Goal: Information Seeking & Learning: Learn about a topic

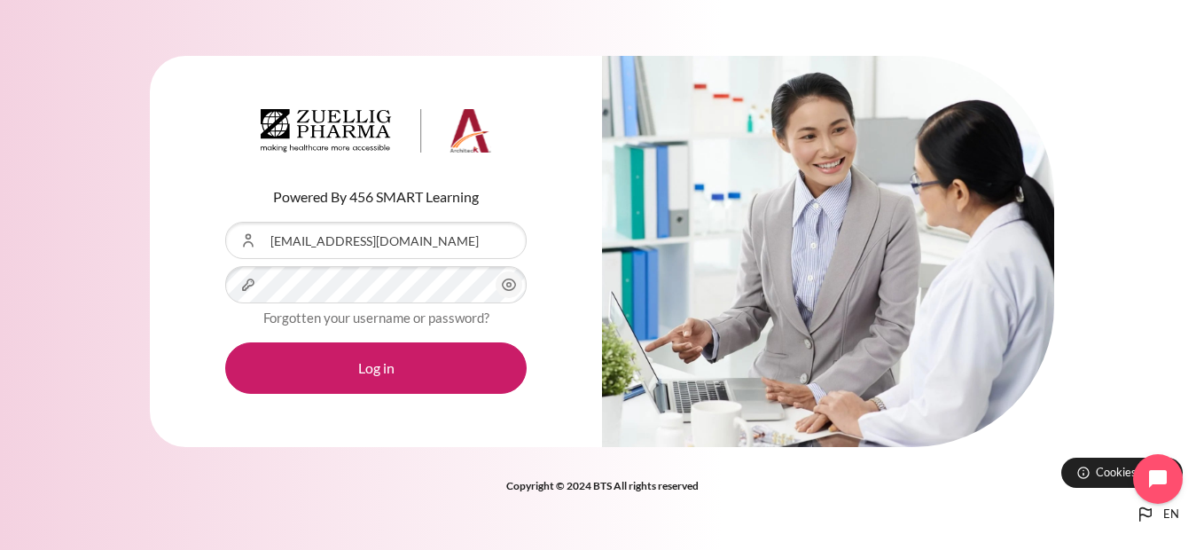
click at [510, 283] on circle "Content" at bounding box center [509, 285] width 4 height 4
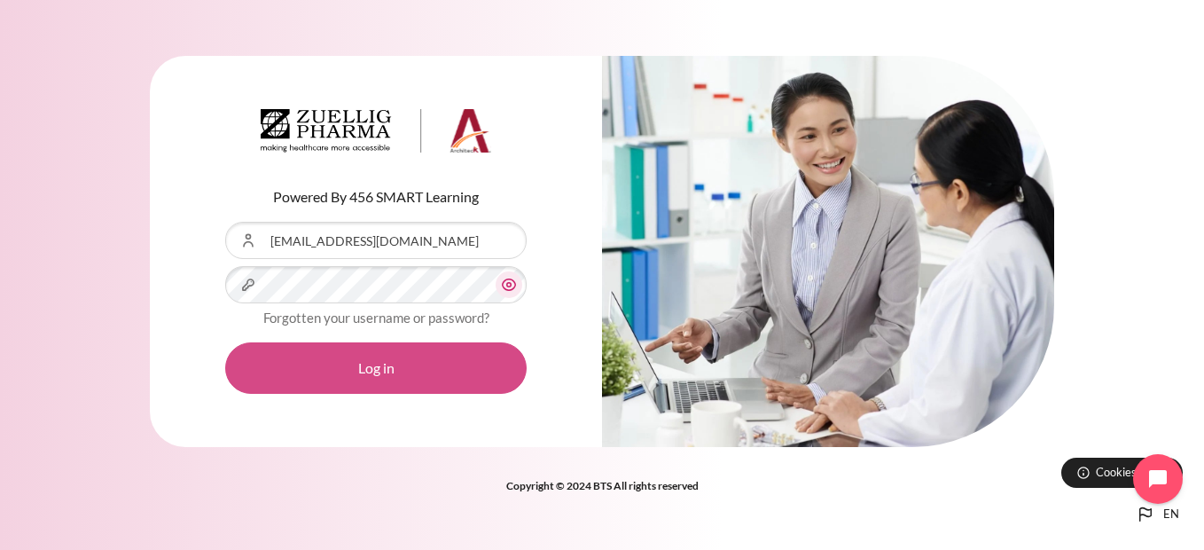
click at [364, 365] on button "Log in" at bounding box center [375, 367] width 301 height 51
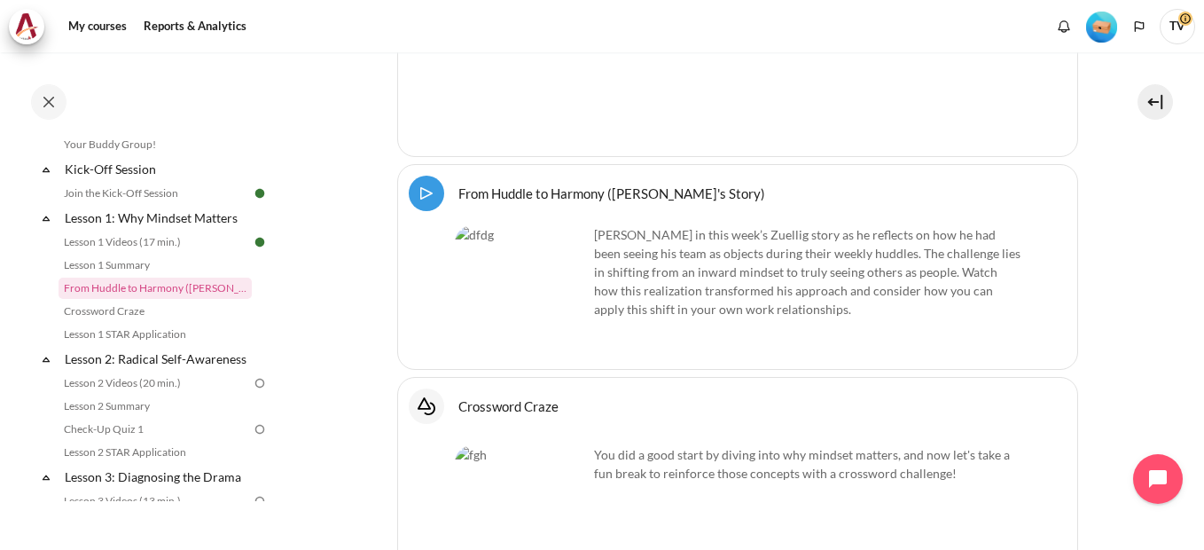
scroll to position [847, 0]
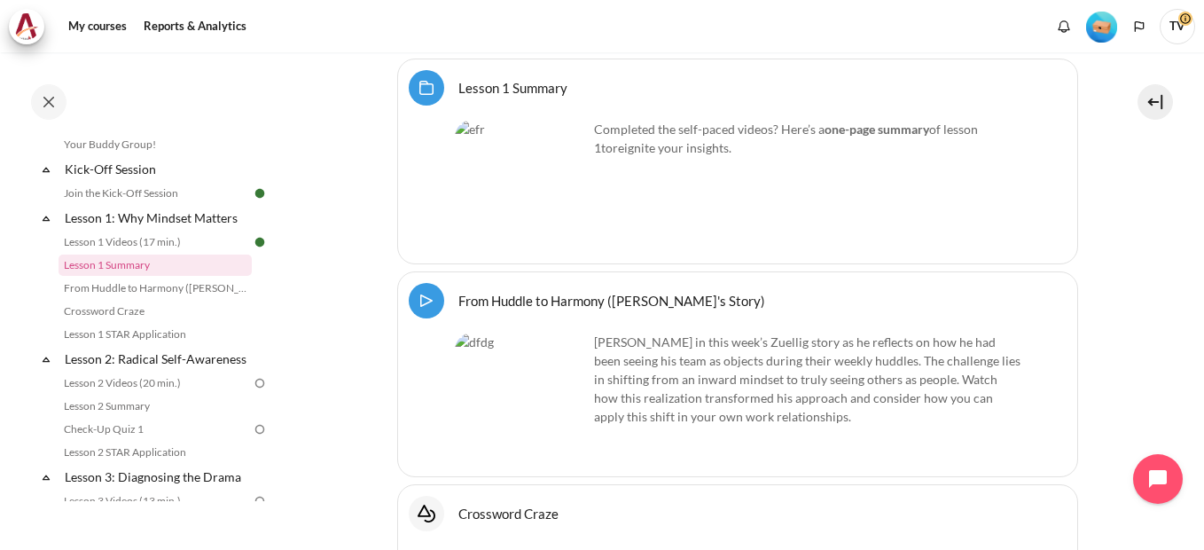
click at [458, 307] on link "From Huddle to Harmony (Khoo Ghi Peng's Story) Video Time" at bounding box center [611, 300] width 307 height 17
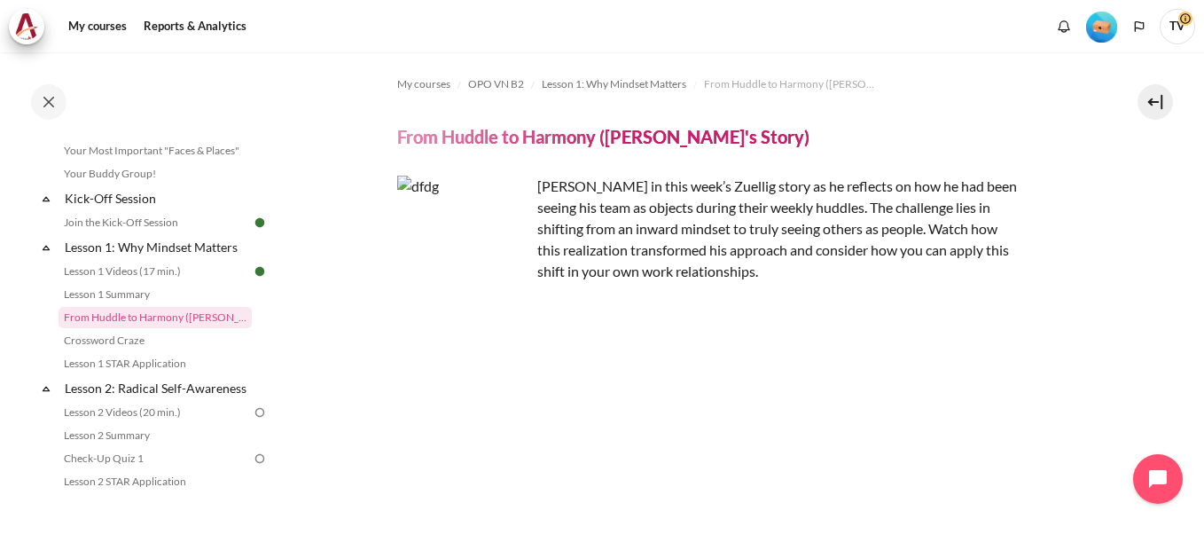
scroll to position [177, 0]
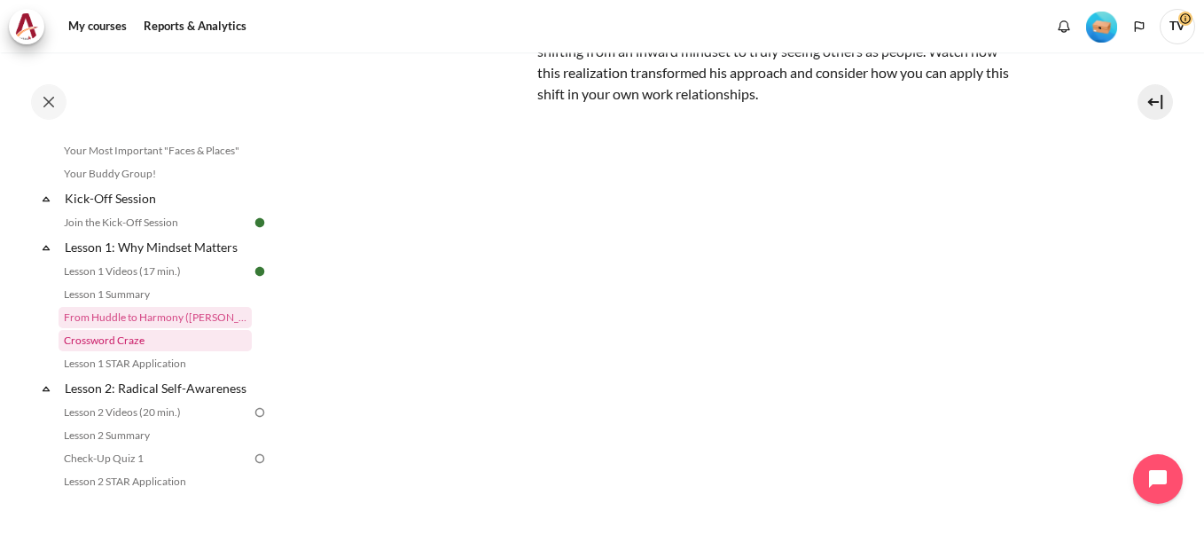
click at [96, 345] on link "Crossword Craze" at bounding box center [155, 340] width 193 height 21
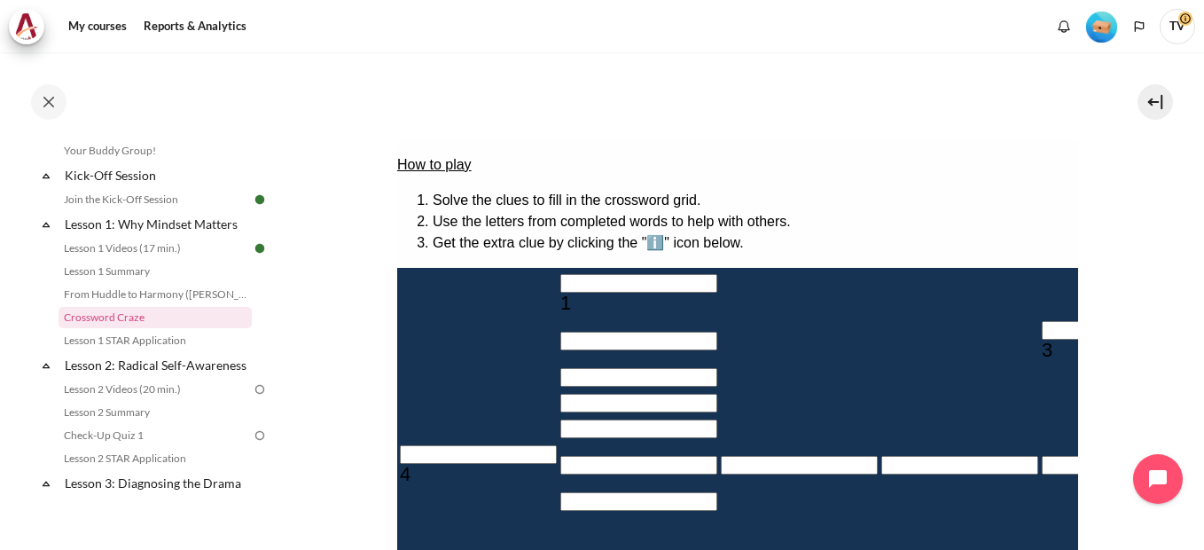
scroll to position [177, 0]
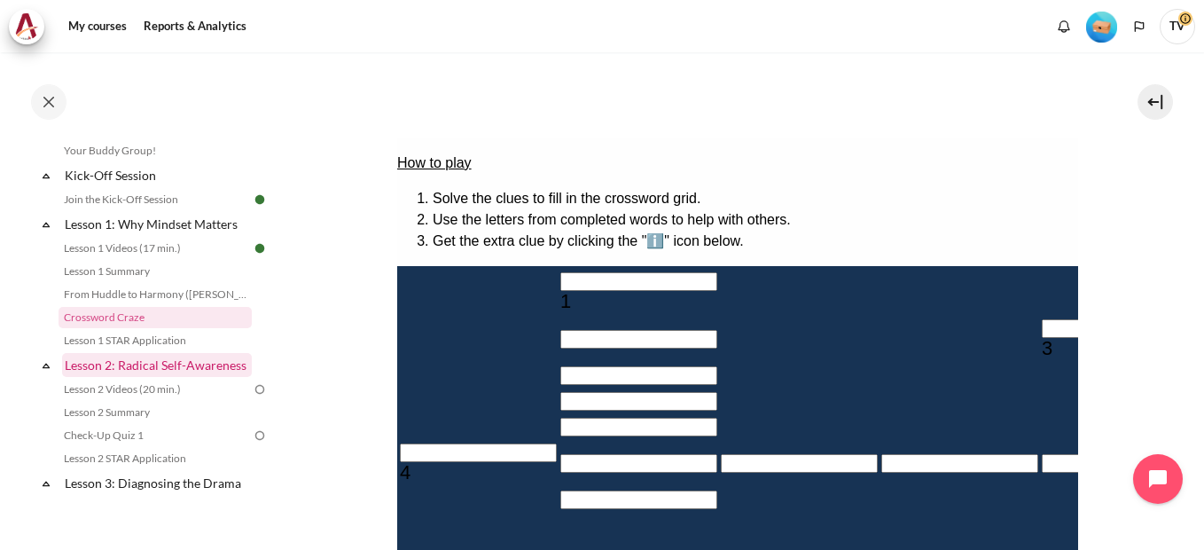
click at [80, 377] on link "Lesson 2: Radical Self-Awareness" at bounding box center [157, 365] width 190 height 24
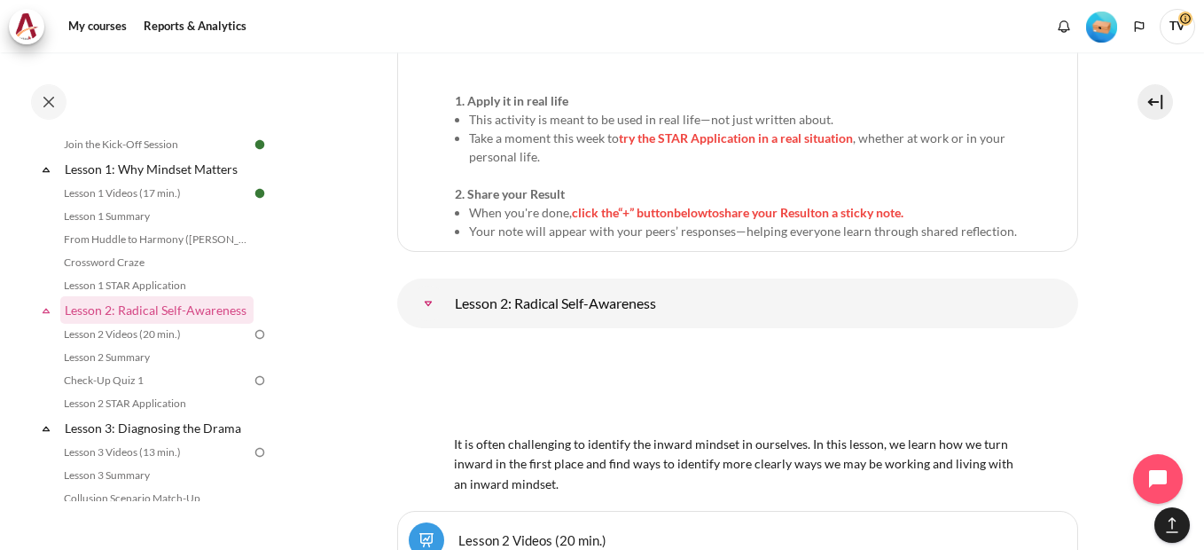
scroll to position [1960, 0]
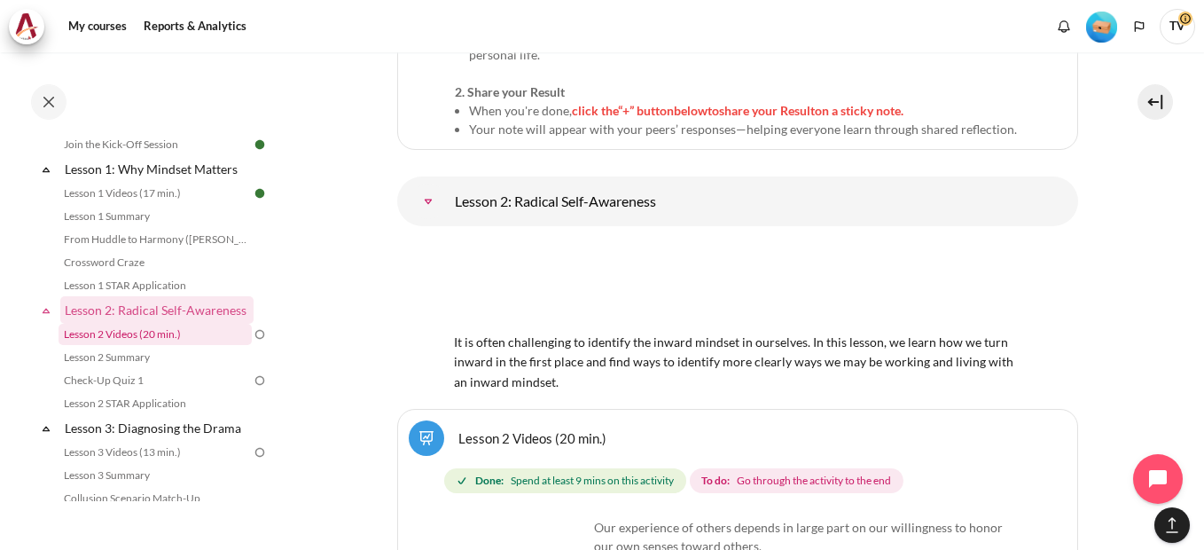
click at [170, 345] on link "Lesson 2 Videos (20 min.)" at bounding box center [155, 334] width 193 height 21
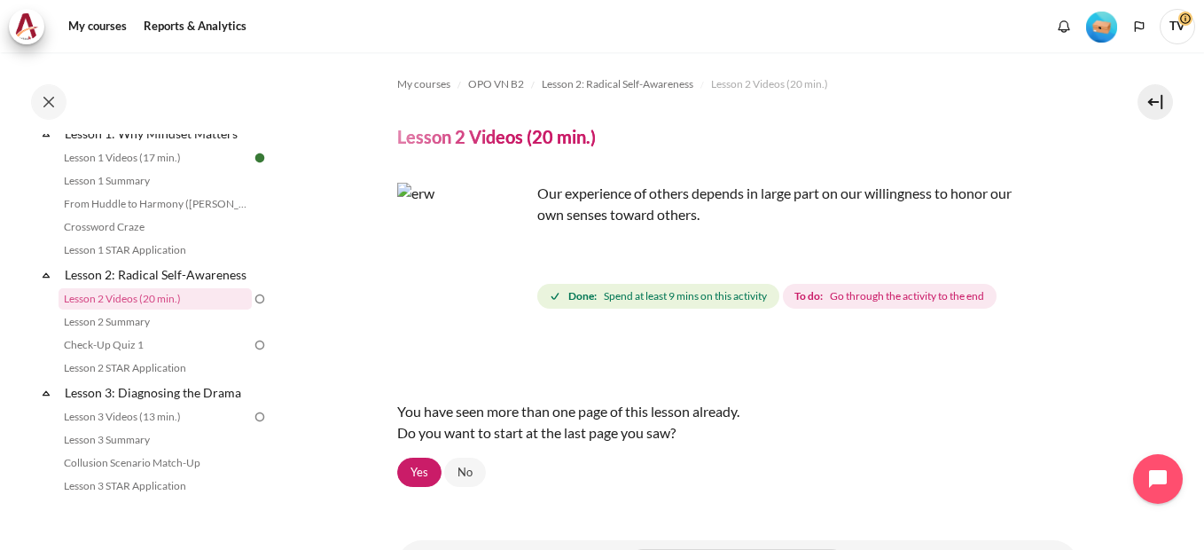
click at [509, 286] on img "Content" at bounding box center [463, 249] width 133 height 133
click at [252, 307] on img at bounding box center [260, 299] width 16 height 16
click at [93, 309] on link "Lesson 2 Videos (20 min.)" at bounding box center [155, 298] width 193 height 21
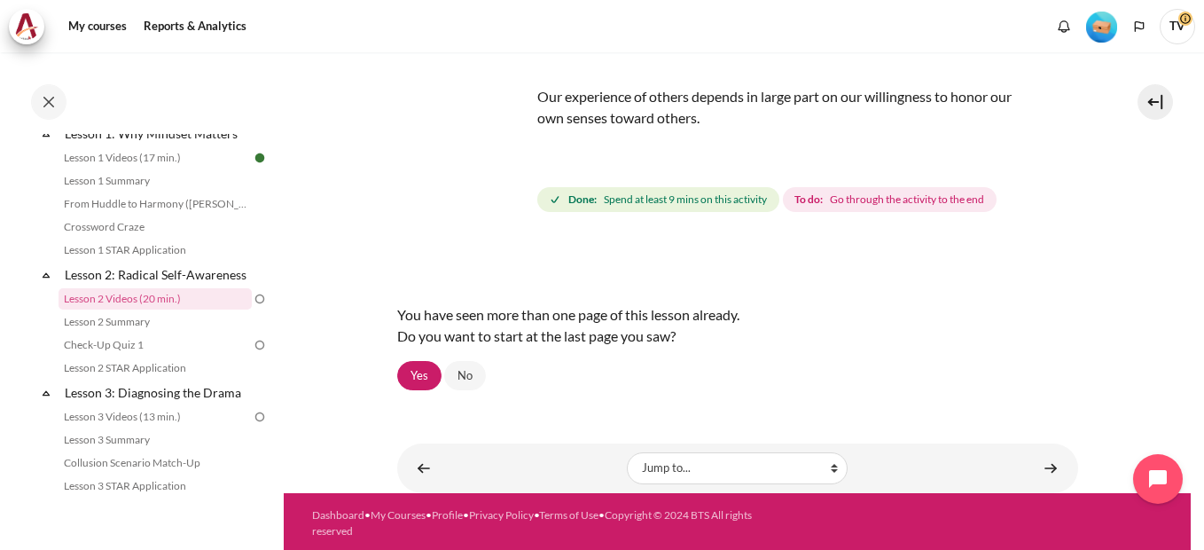
scroll to position [100, 0]
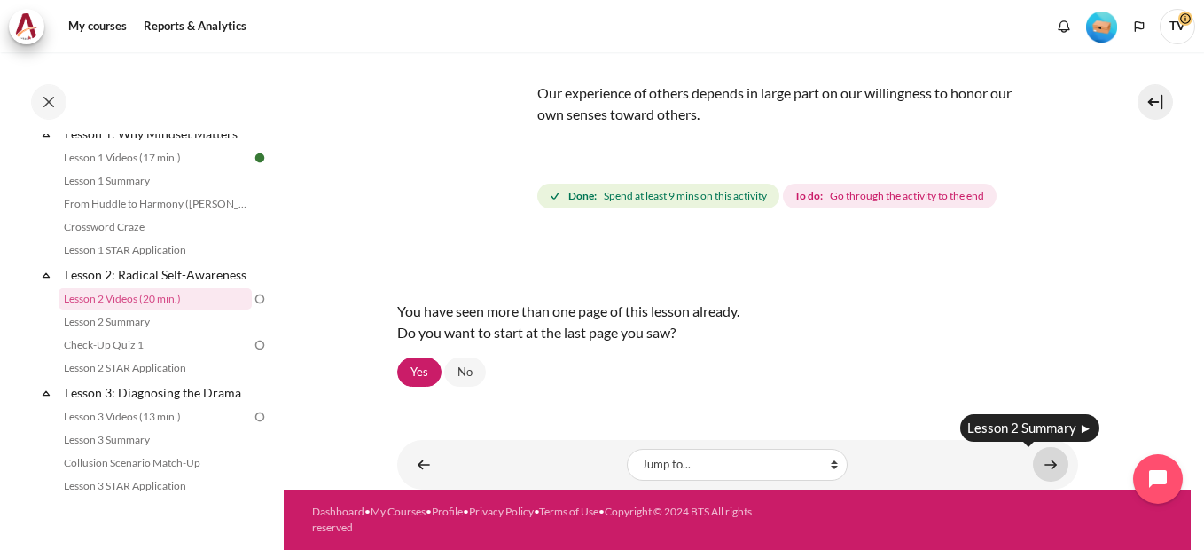
click at [1040, 465] on link "Content" at bounding box center [1050, 464] width 35 height 35
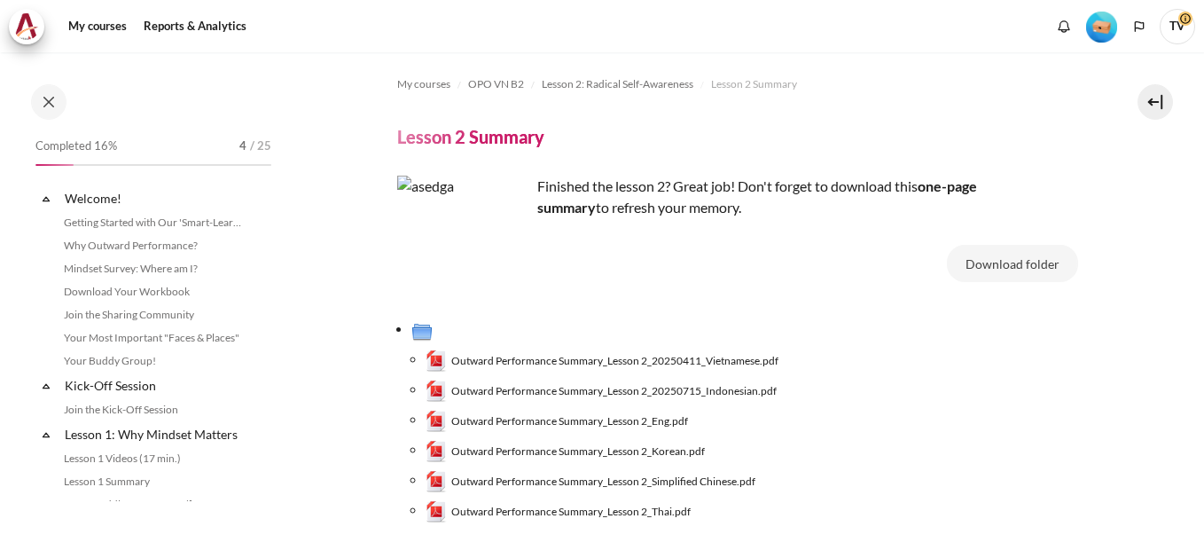
scroll to position [324, 0]
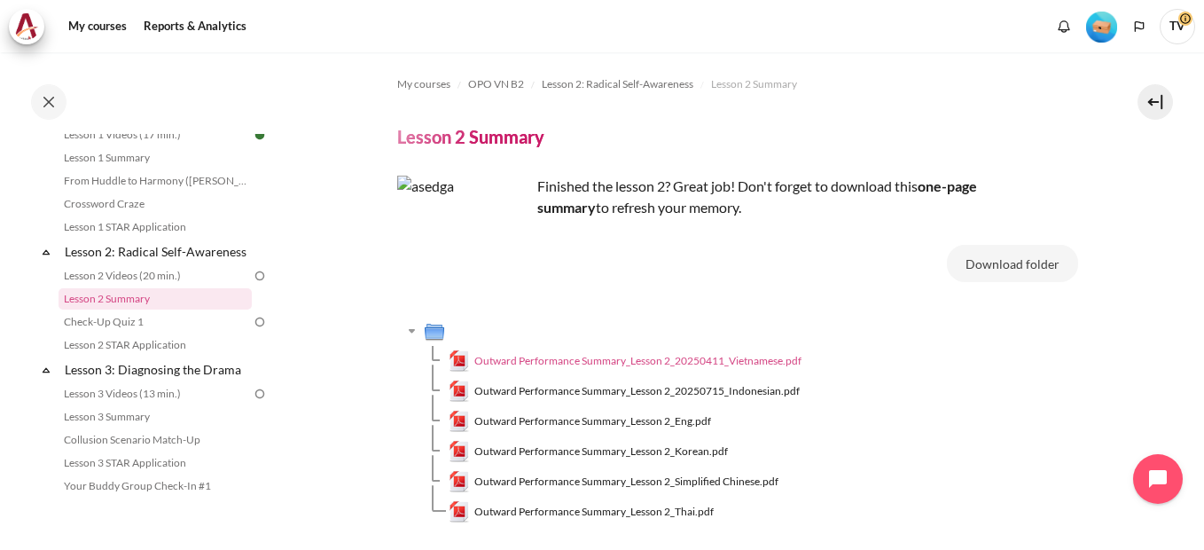
click at [676, 360] on span "Outward Performance Summary_Lesson 2_20250411_Vietnamese.pdf" at bounding box center [637, 361] width 327 height 16
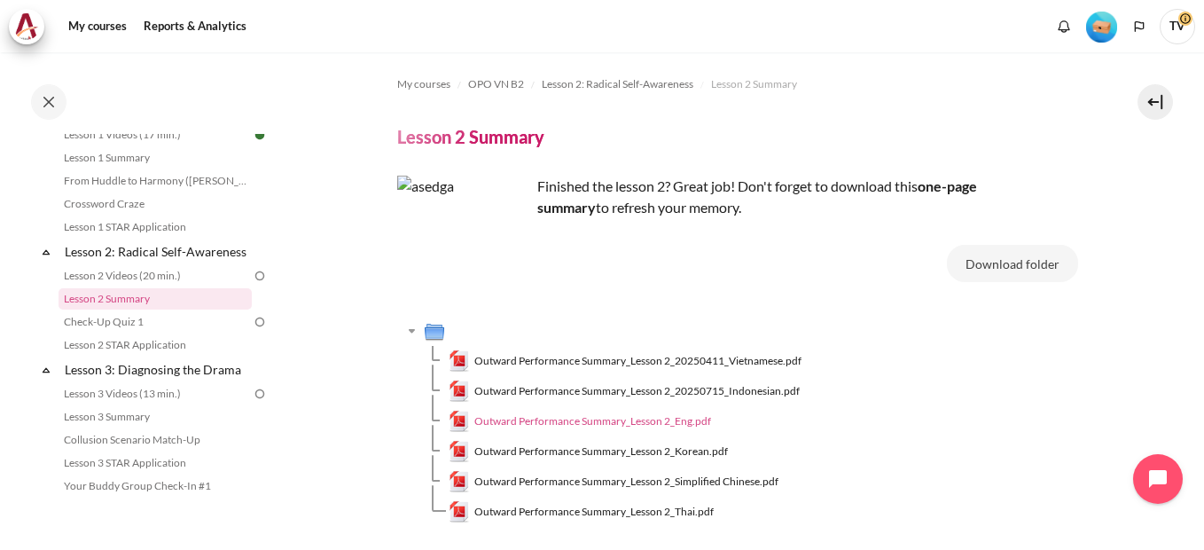
click at [675, 425] on span "Outward Performance Summary_Lesson 2_Eng.pdf" at bounding box center [592, 421] width 237 height 16
click at [176, 333] on link "Check-Up Quiz 1" at bounding box center [155, 321] width 193 height 21
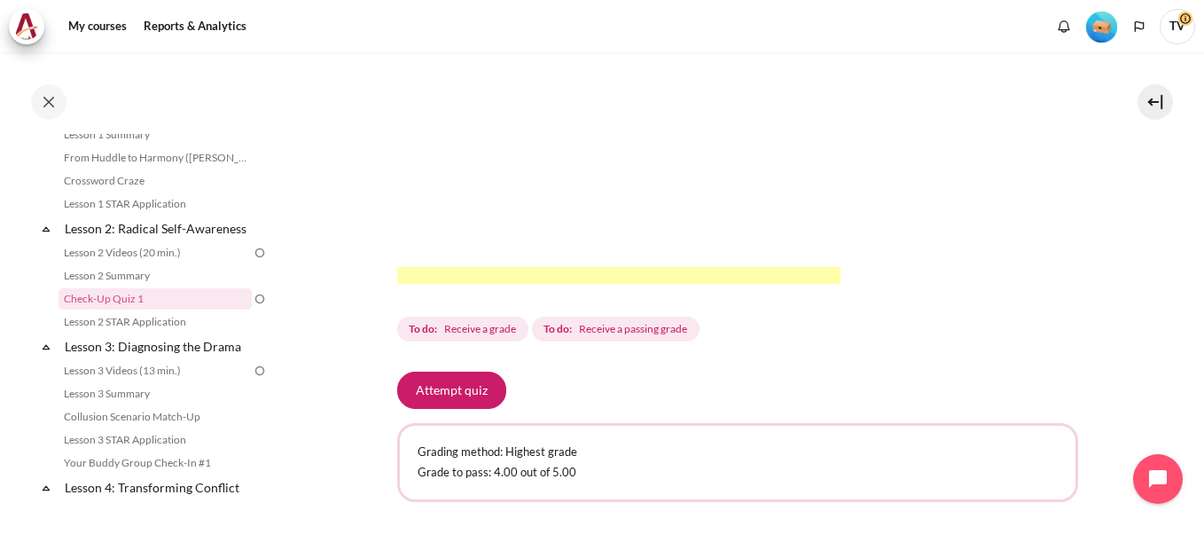
scroll to position [532, 0]
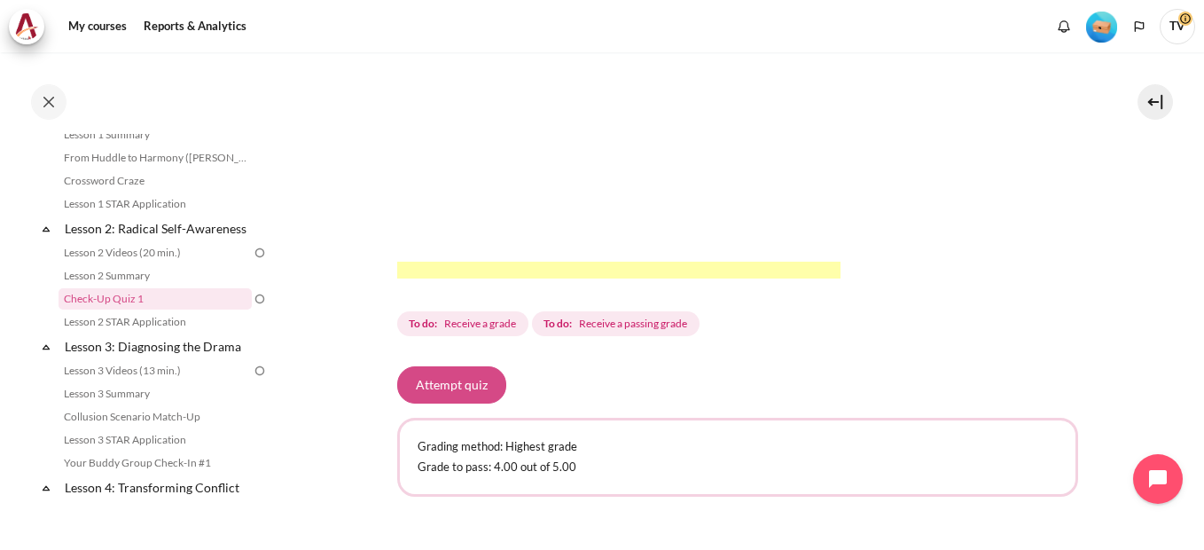
click at [461, 384] on button "Attempt quiz" at bounding box center [451, 384] width 109 height 37
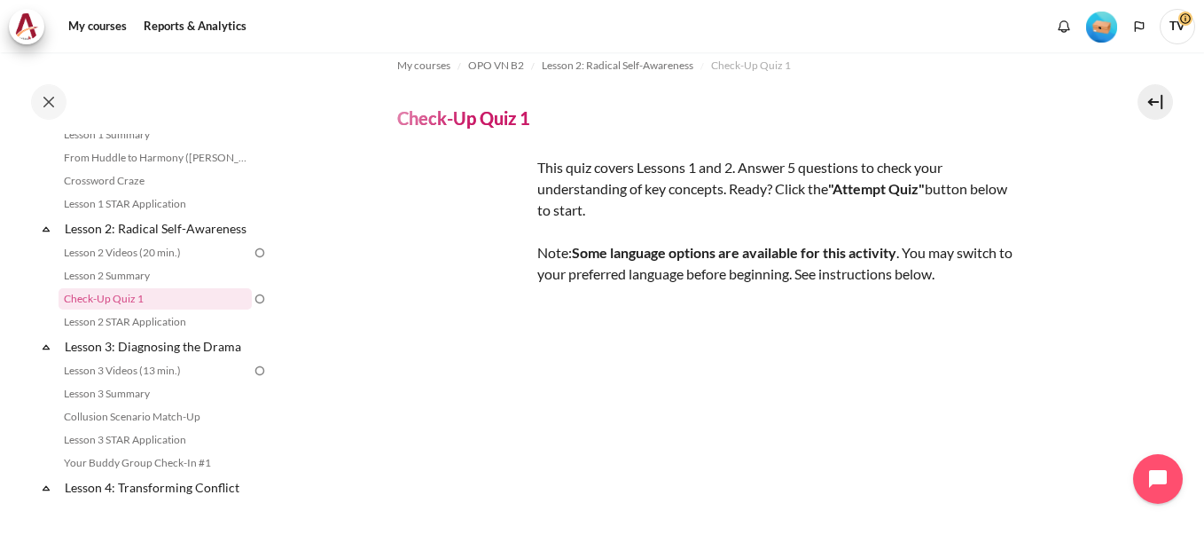
scroll to position [0, 0]
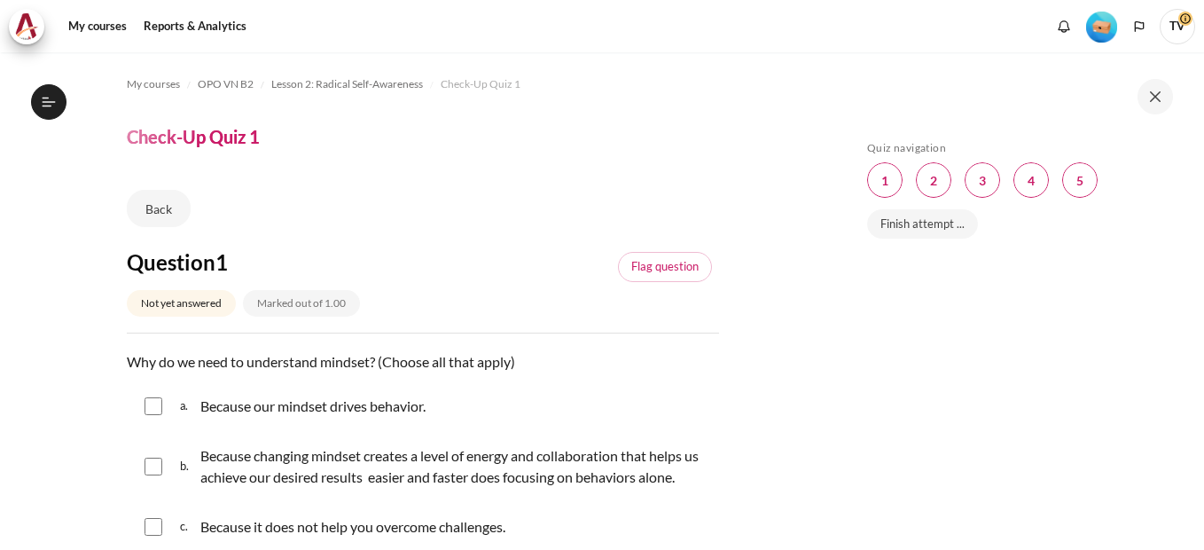
scroll to position [347, 0]
click at [1146, 35] on button "Languages" at bounding box center [1139, 26] width 27 height 27
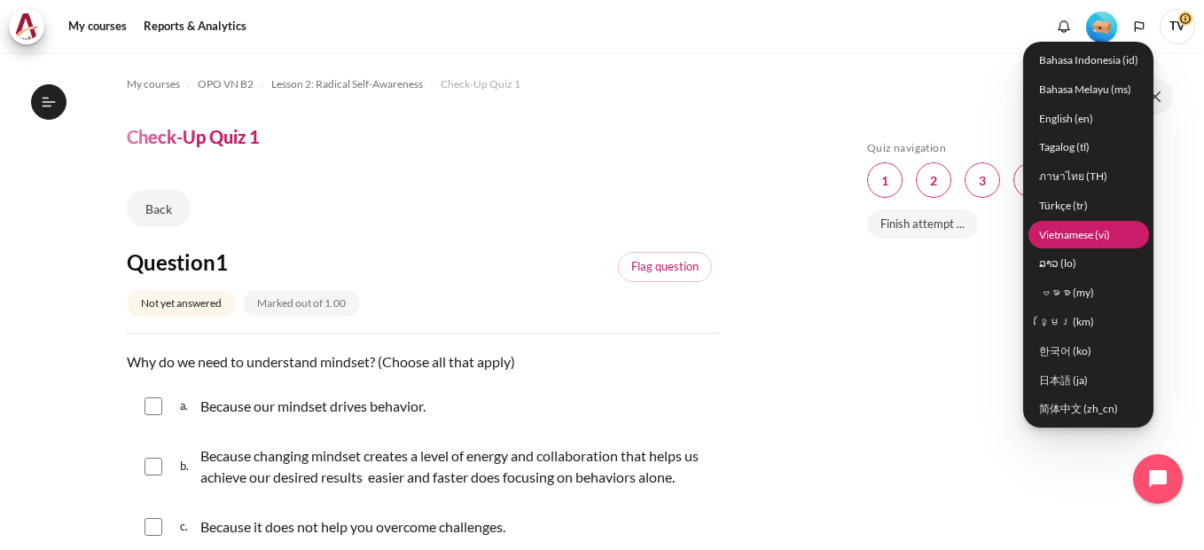
click at [1074, 238] on link "Vietnamese ‎(vi)‎" at bounding box center [1089, 234] width 121 height 27
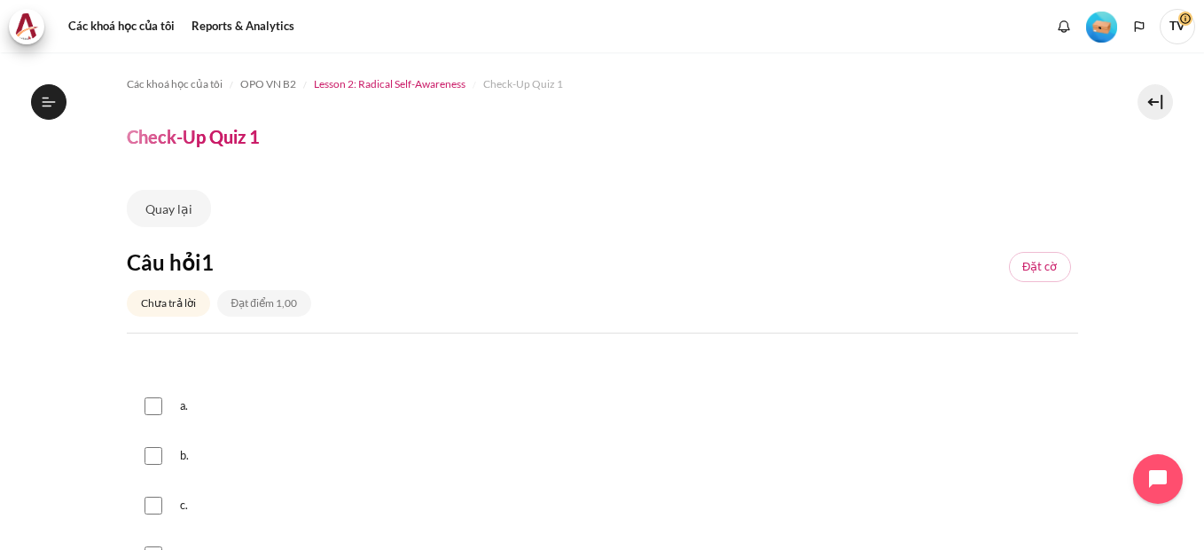
click at [419, 83] on span "Lesson 2: Radical Self-Awareness" at bounding box center [390, 84] width 152 height 16
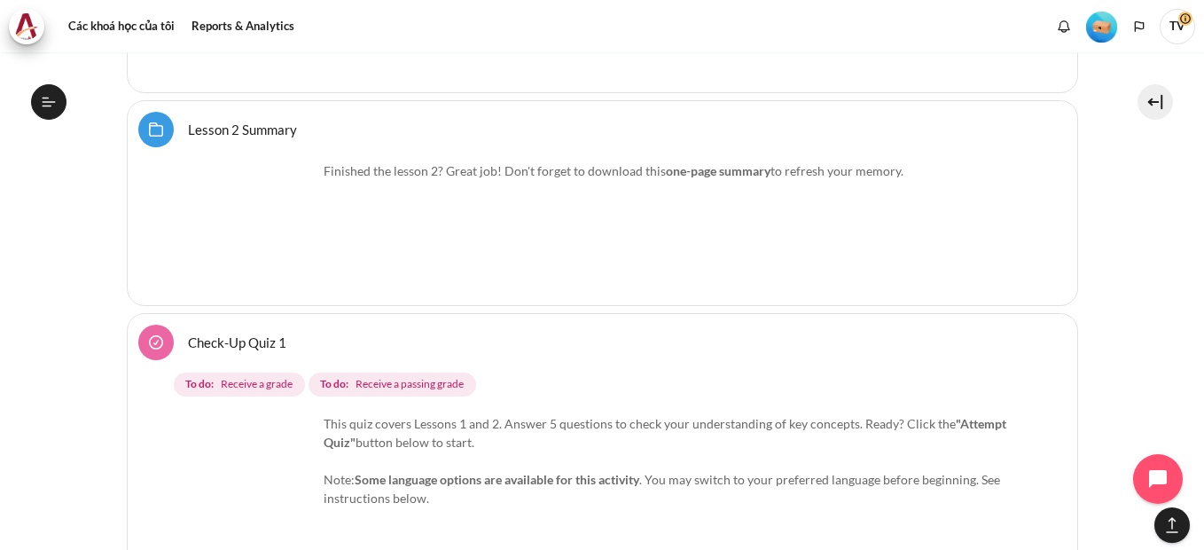
scroll to position [2486, 0]
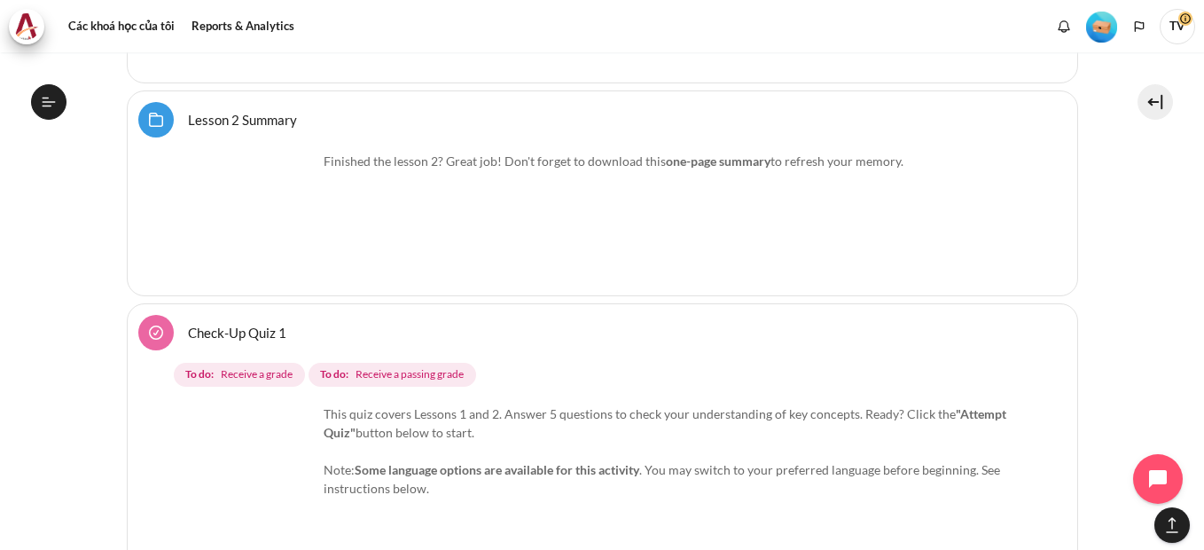
click at [255, 115] on link "Lesson 2 Summary Thư mục" at bounding box center [242, 119] width 109 height 17
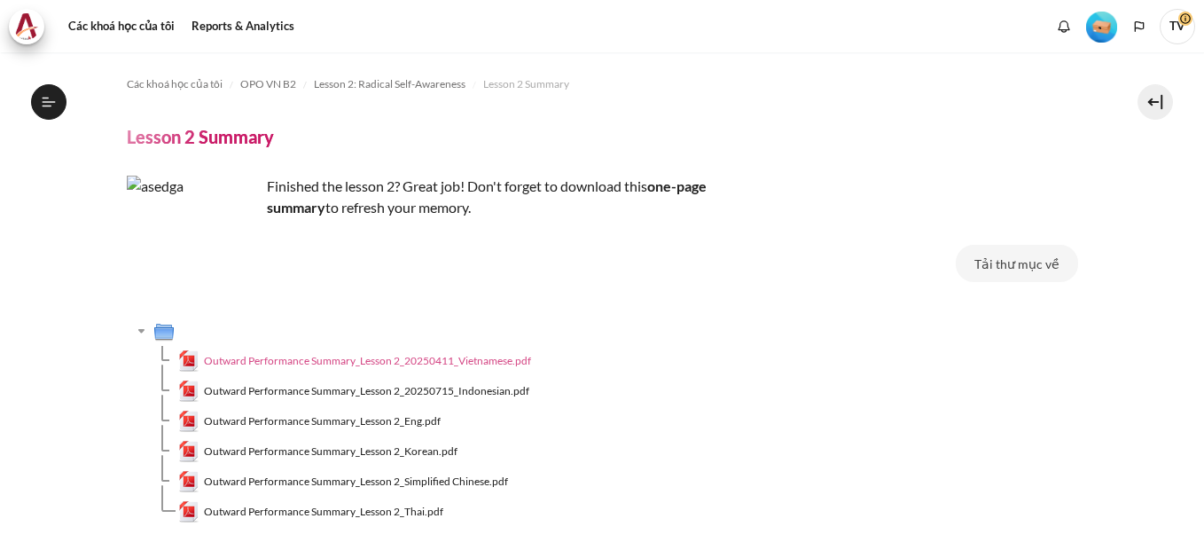
scroll to position [324, 0]
click at [492, 364] on span "Outward Performance Summary_Lesson 2_20250411_Vietnamese.pdf" at bounding box center [367, 361] width 327 height 16
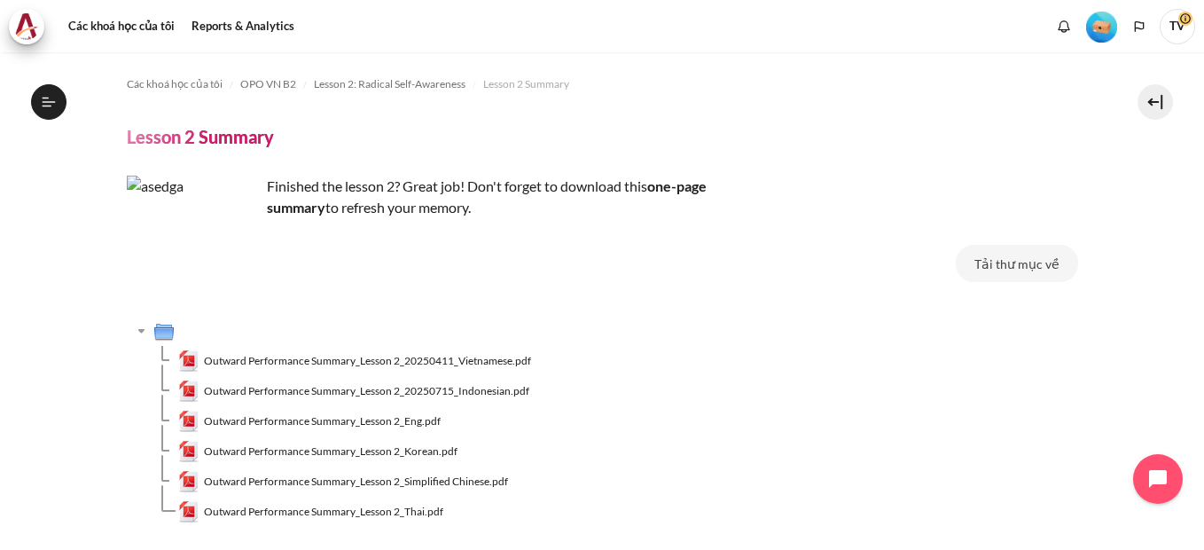
scroll to position [138, 0]
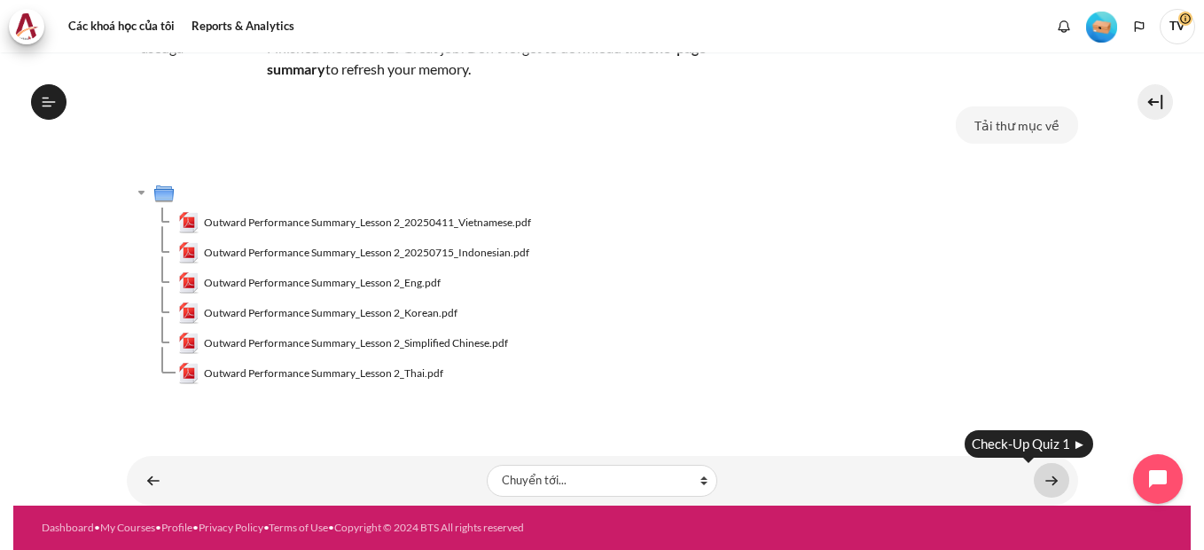
click at [1045, 481] on link "Nội dung" at bounding box center [1051, 480] width 35 height 35
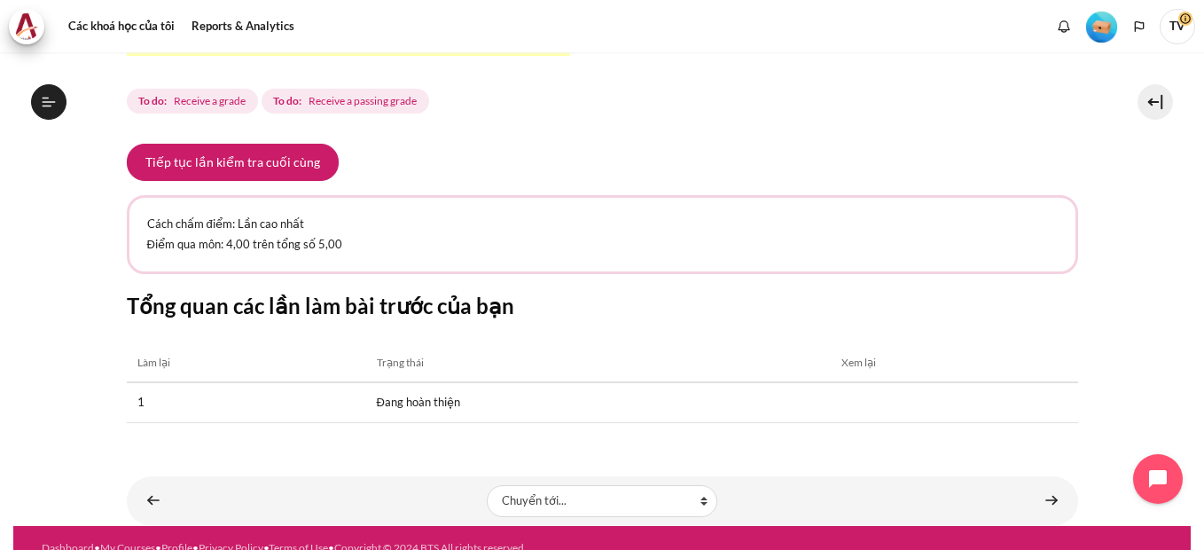
scroll to position [775, 0]
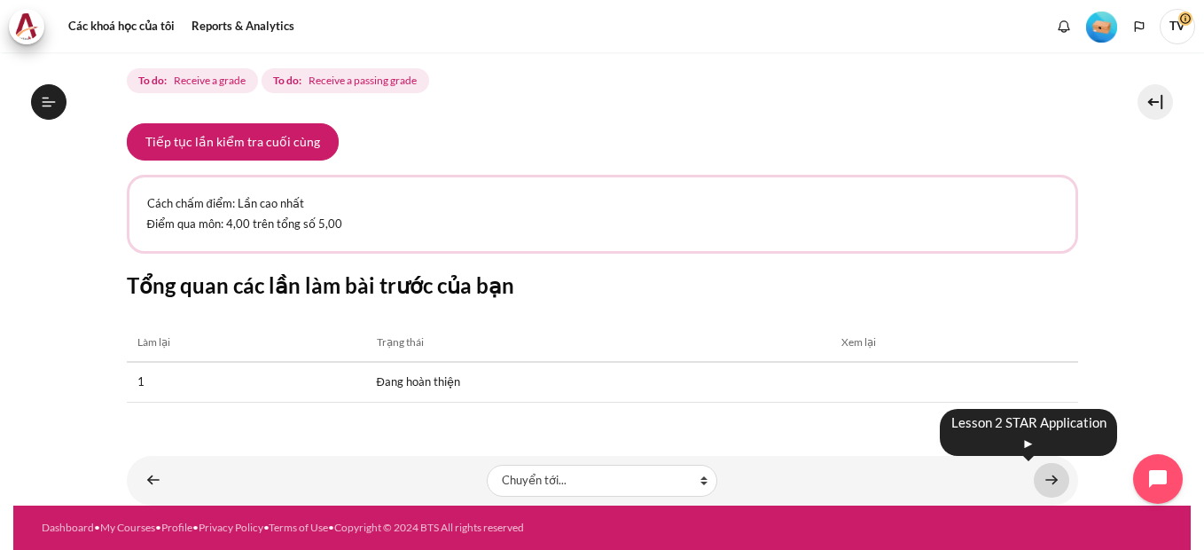
click at [1034, 479] on link "Nội dung" at bounding box center [1051, 480] width 35 height 35
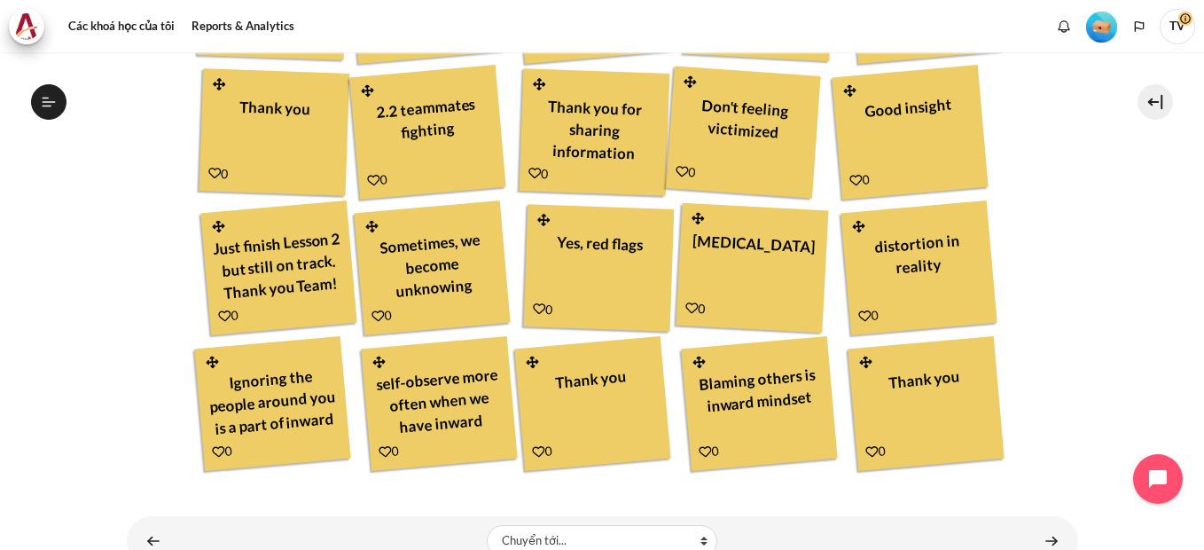
scroll to position [842, 0]
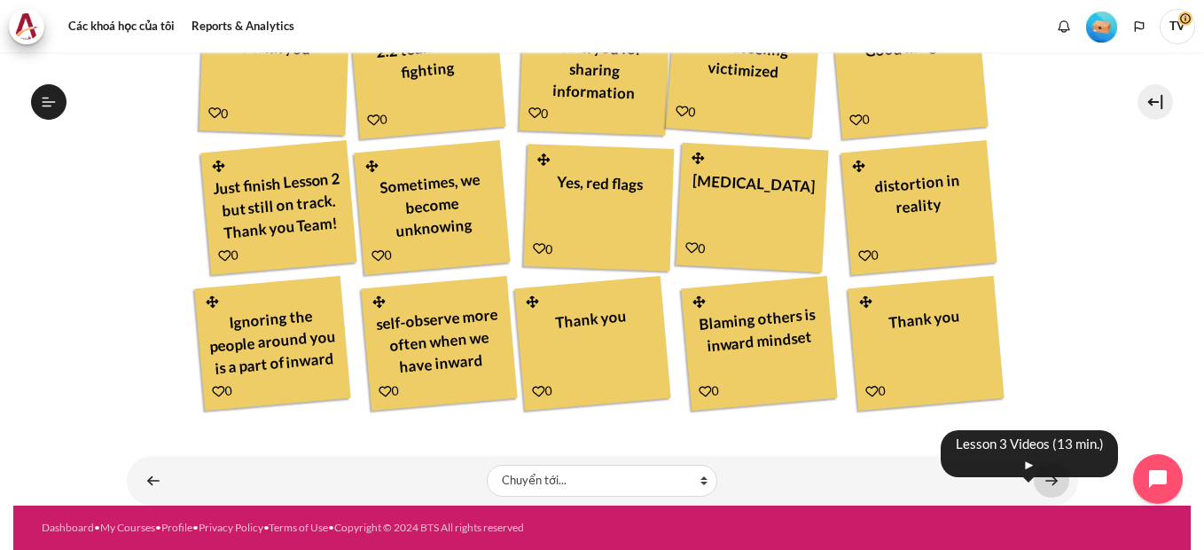
click at [1040, 477] on link "Nội dung" at bounding box center [1051, 480] width 35 height 35
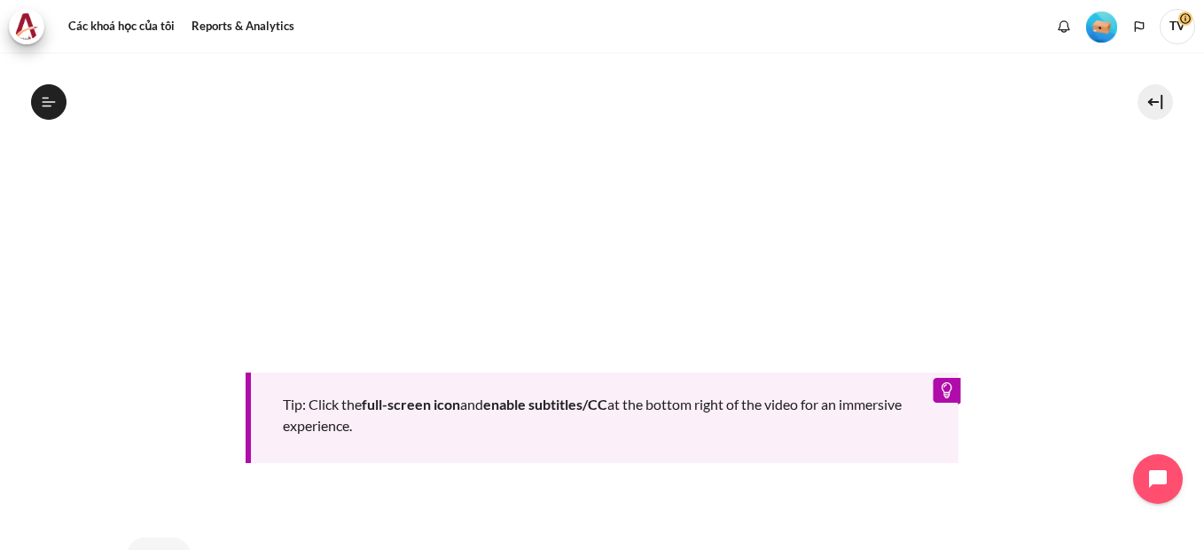
scroll to position [927, 0]
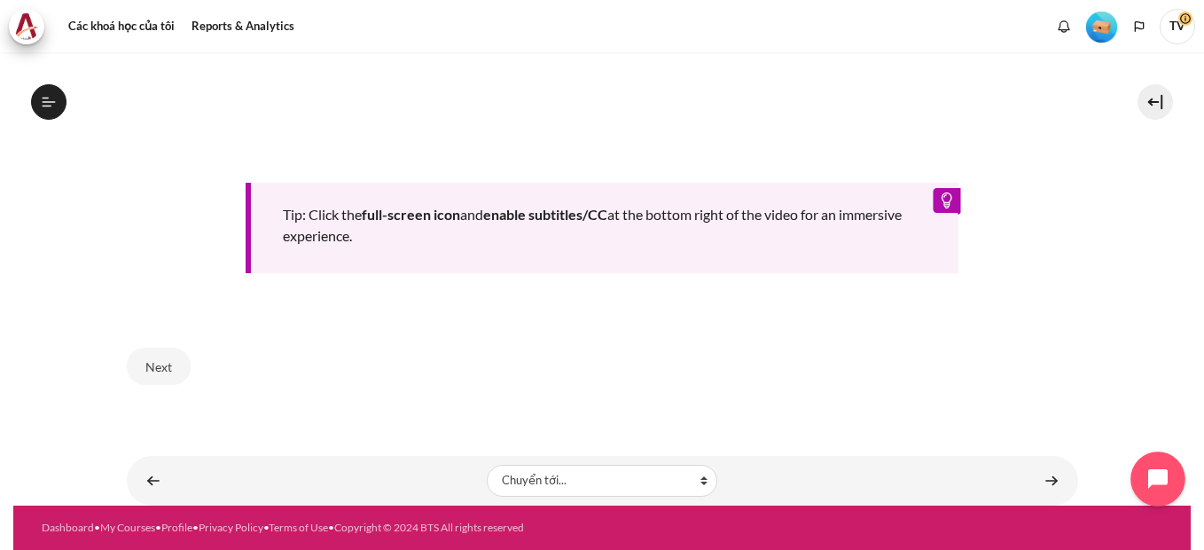
click at [1157, 482] on icon "Open chat widget" at bounding box center [1167, 479] width 27 height 27
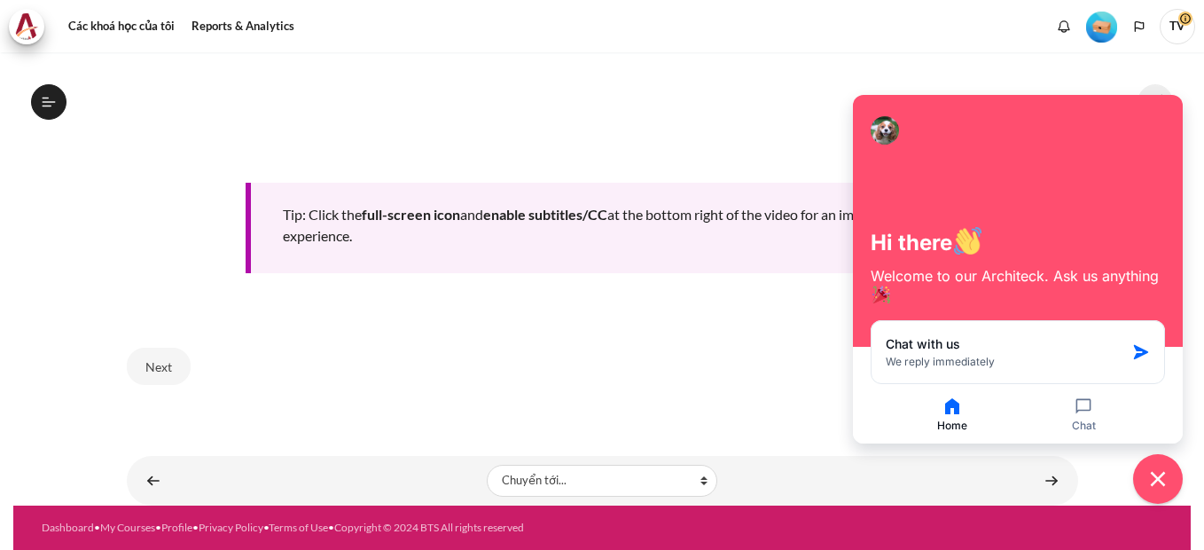
click at [573, 361] on div "Next" at bounding box center [602, 366] width 951 height 73
click at [531, 355] on div "Next" at bounding box center [602, 366] width 951 height 73
click at [621, 363] on div "Next" at bounding box center [602, 366] width 951 height 73
drag, startPoint x: 1162, startPoint y: 481, endPoint x: 865, endPoint y: 420, distance: 303.3
click at [1162, 481] on icon "Close chat widget" at bounding box center [1158, 479] width 27 height 27
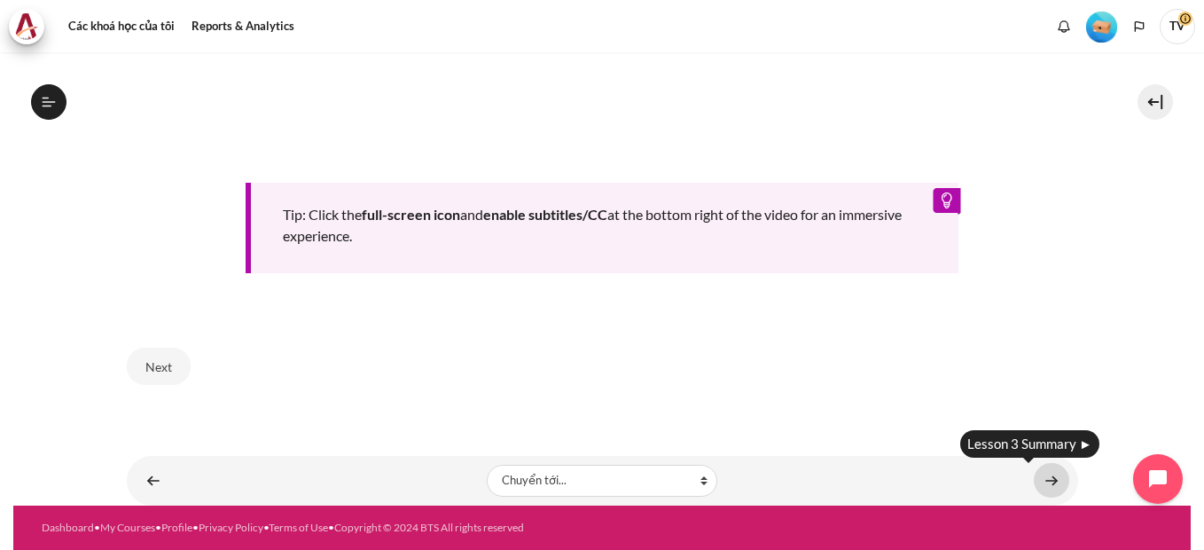
click at [1045, 483] on link "Nội dung" at bounding box center [1051, 480] width 35 height 35
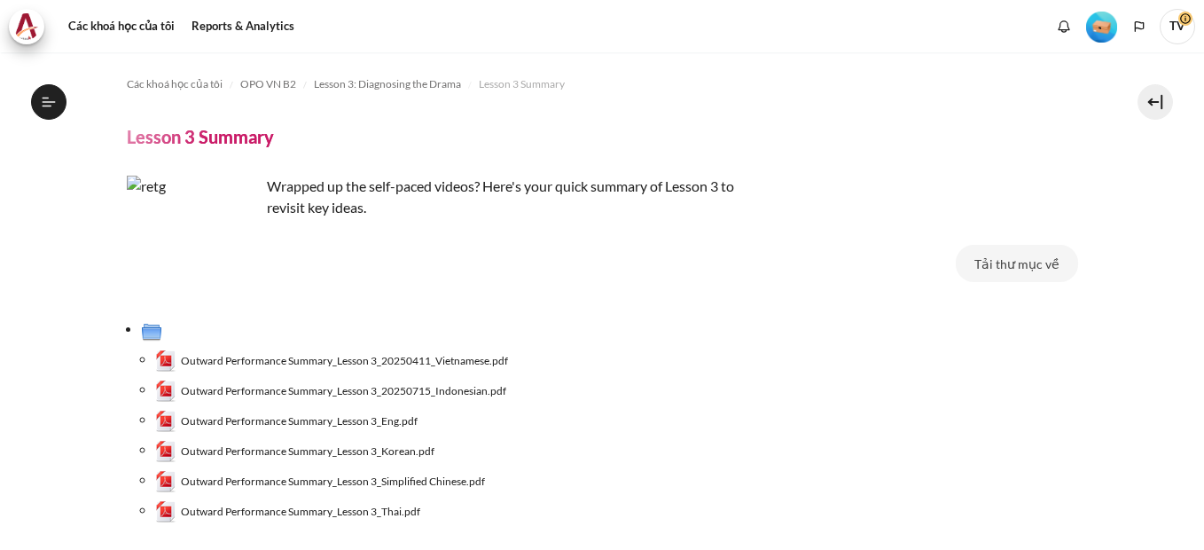
scroll to position [442, 0]
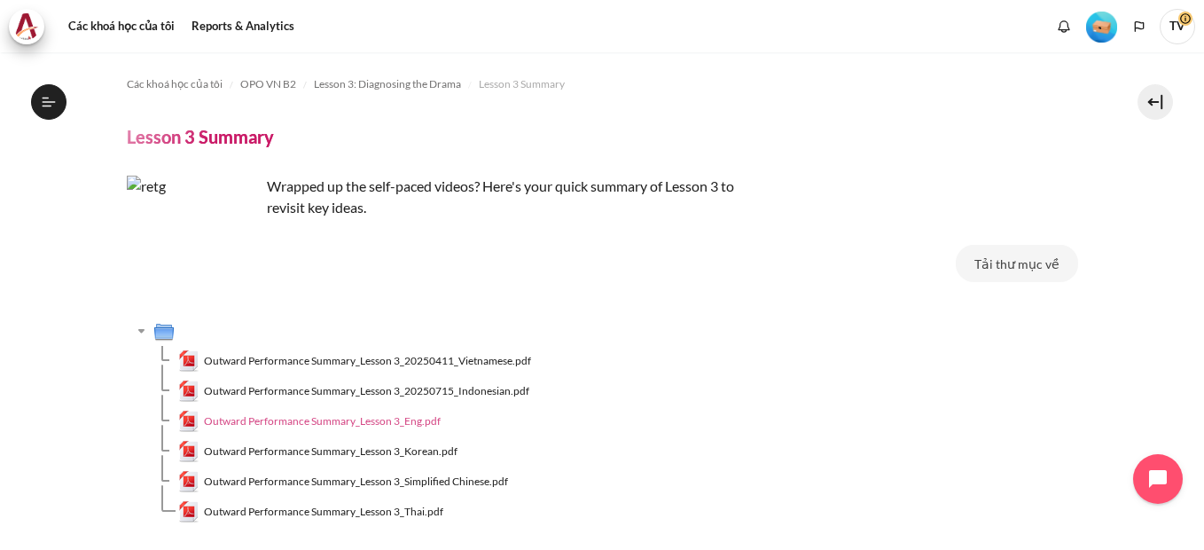
click at [393, 432] on link "Outward Performance Summary_Lesson 3_Eng.pdf" at bounding box center [309, 421] width 263 height 21
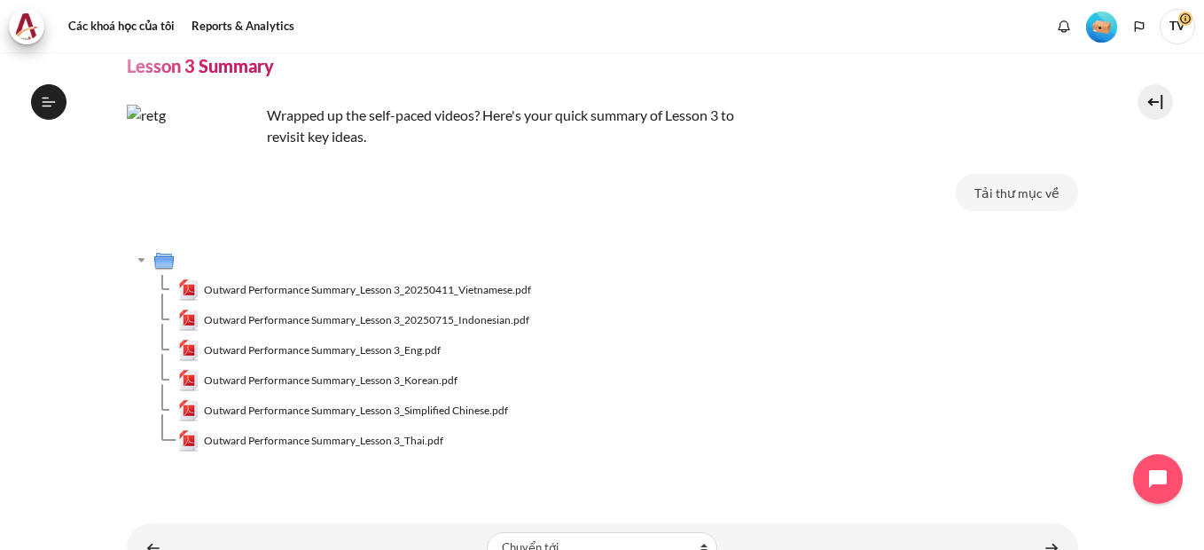
scroll to position [138, 0]
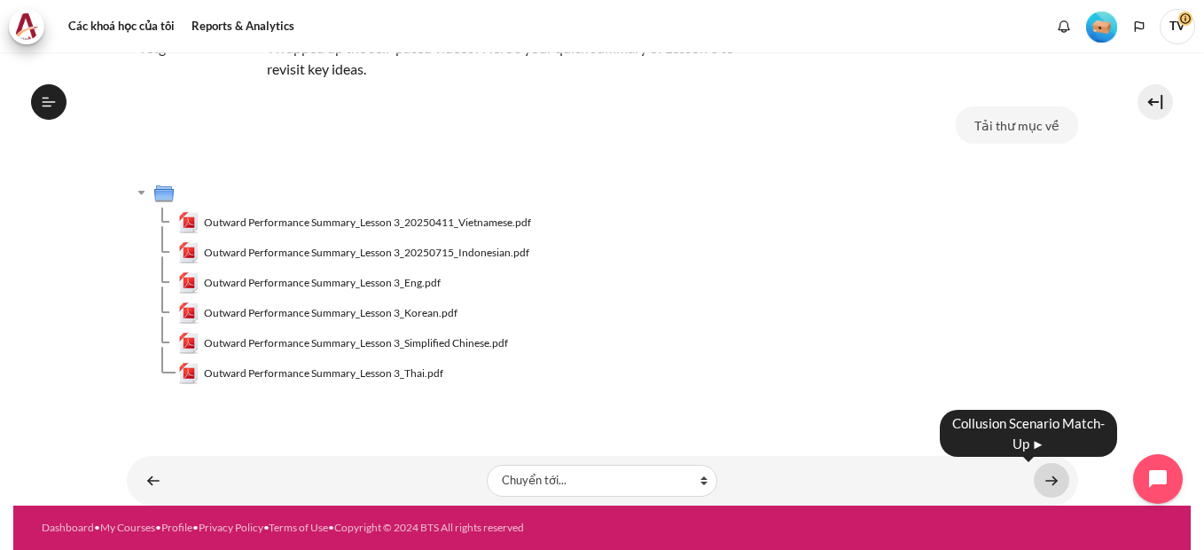
click at [1046, 485] on link "Nội dung" at bounding box center [1051, 480] width 35 height 35
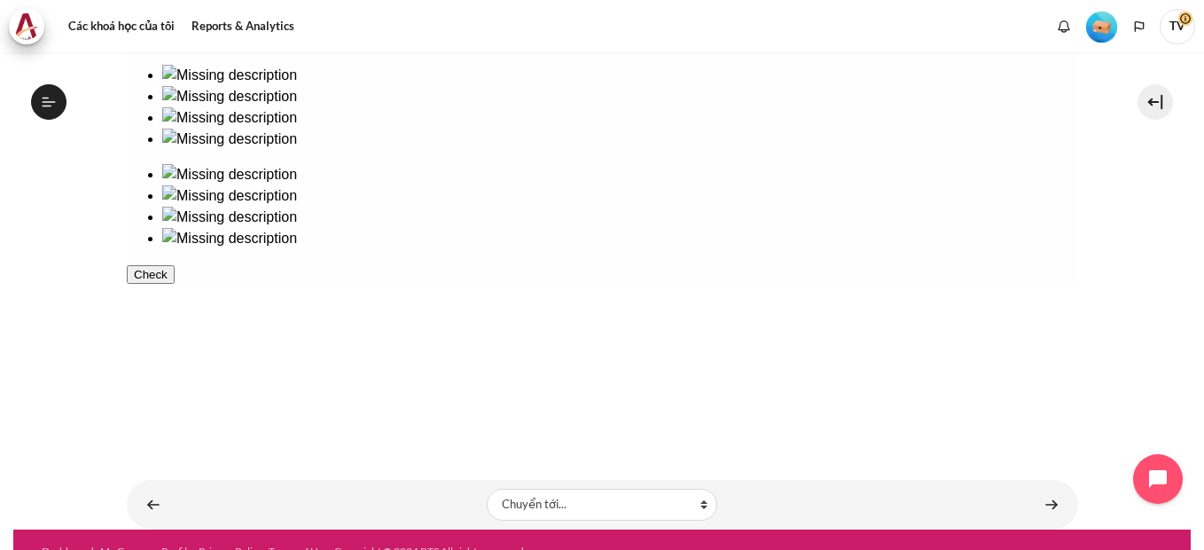
scroll to position [424, 0]
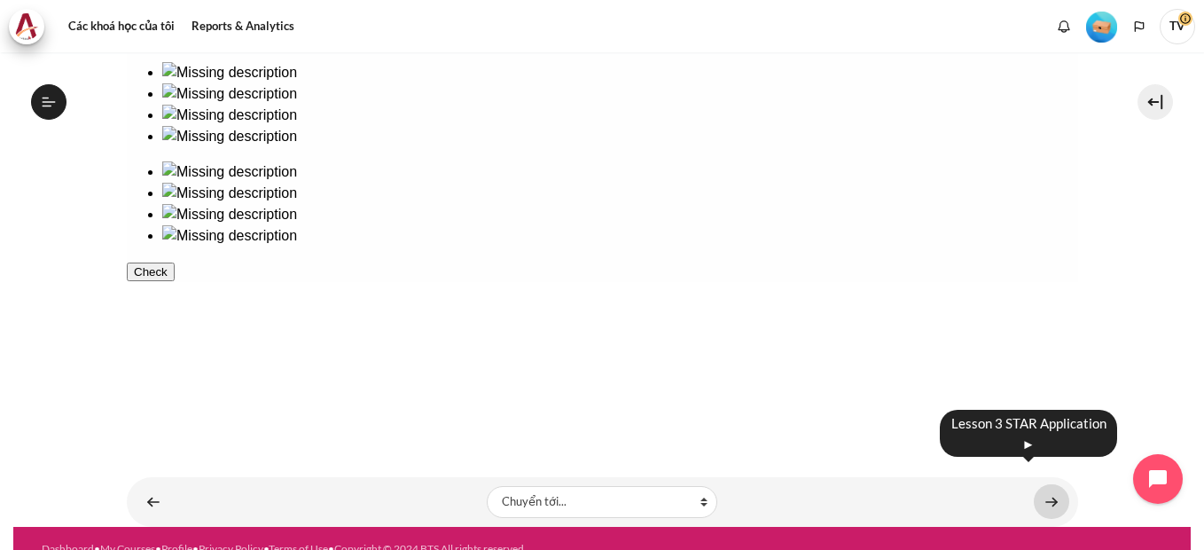
click at [1044, 484] on link "Nội dung" at bounding box center [1051, 501] width 35 height 35
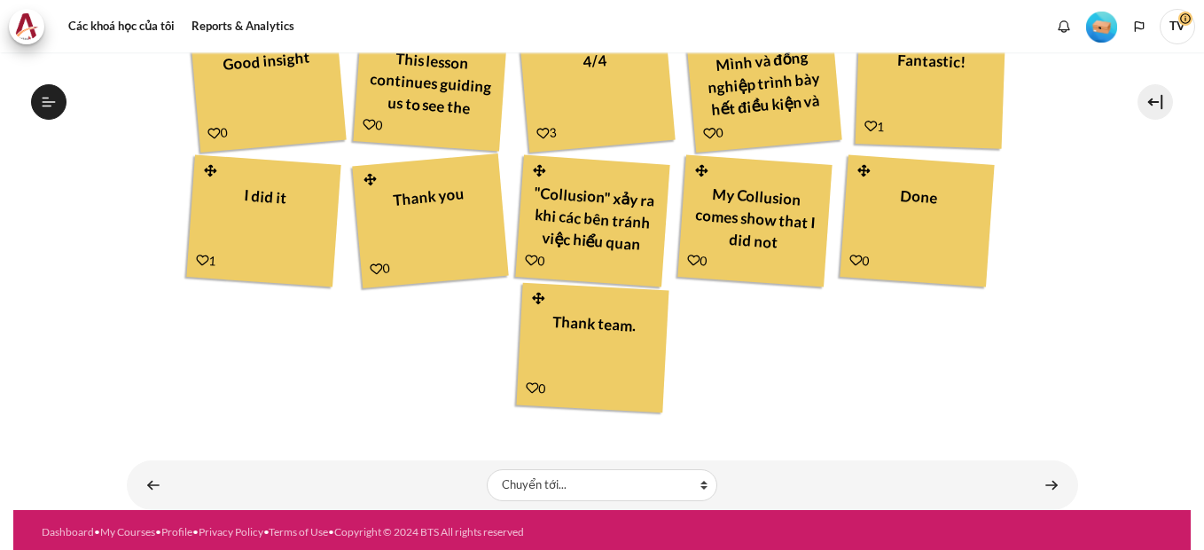
scroll to position [812, 0]
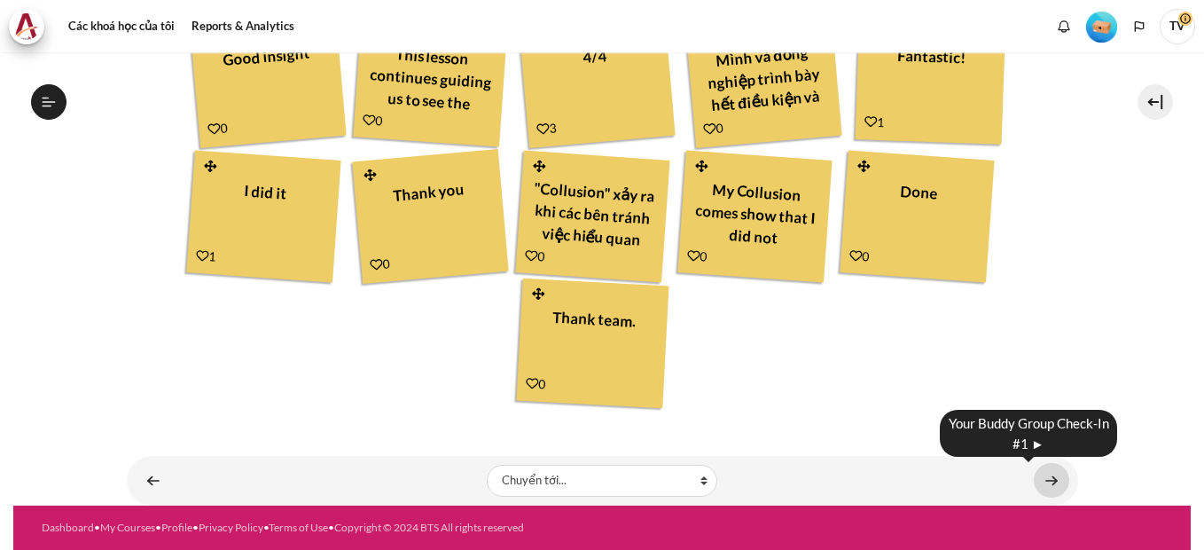
click at [1046, 488] on link "Nội dung" at bounding box center [1051, 480] width 35 height 35
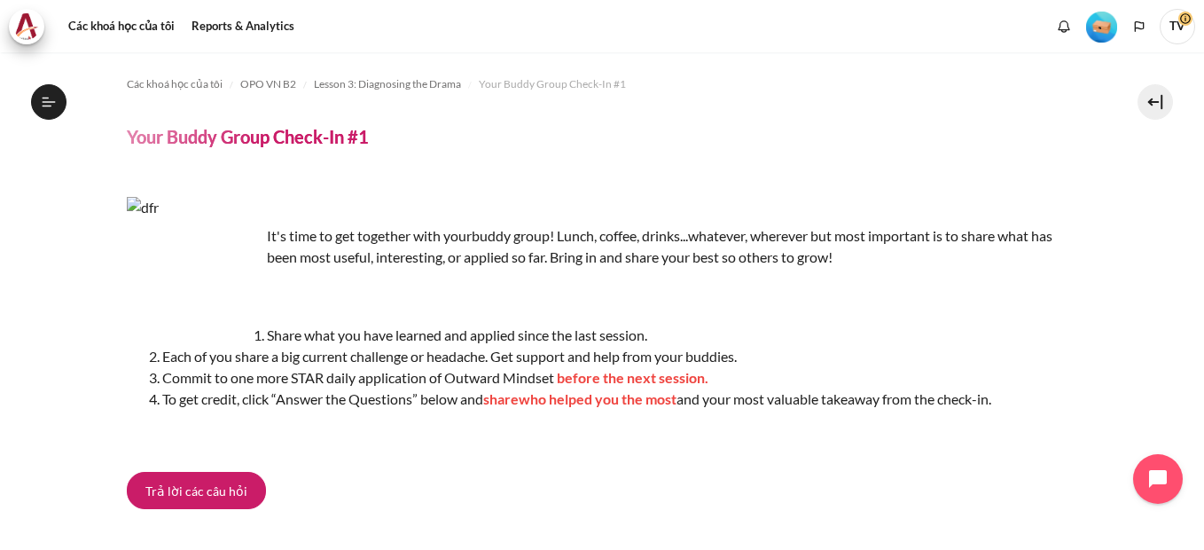
scroll to position [154, 0]
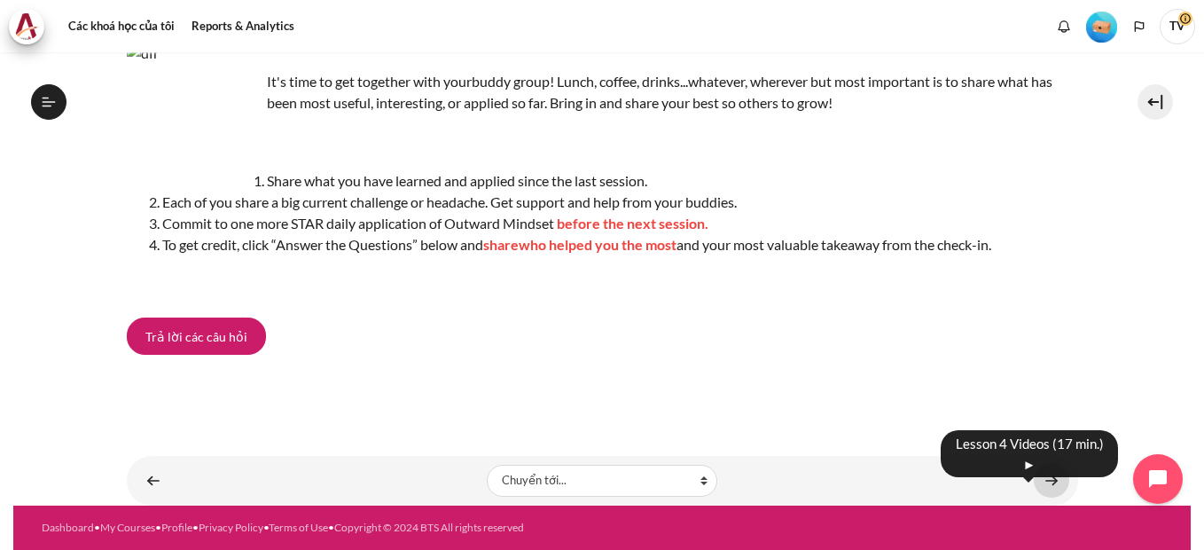
click at [1047, 480] on link "Nội dung" at bounding box center [1051, 480] width 35 height 35
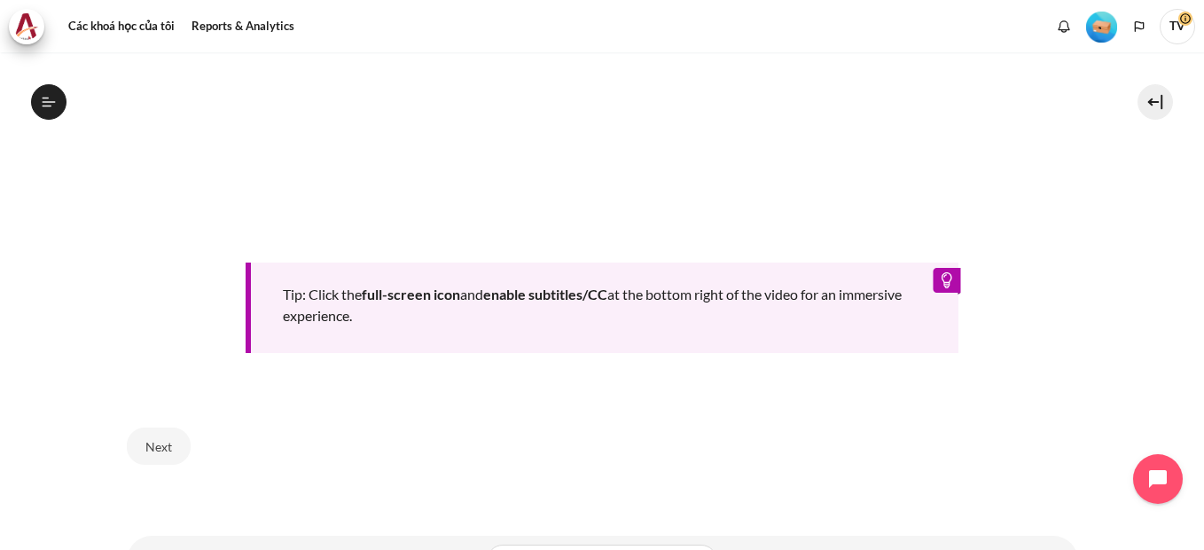
scroll to position [873, 0]
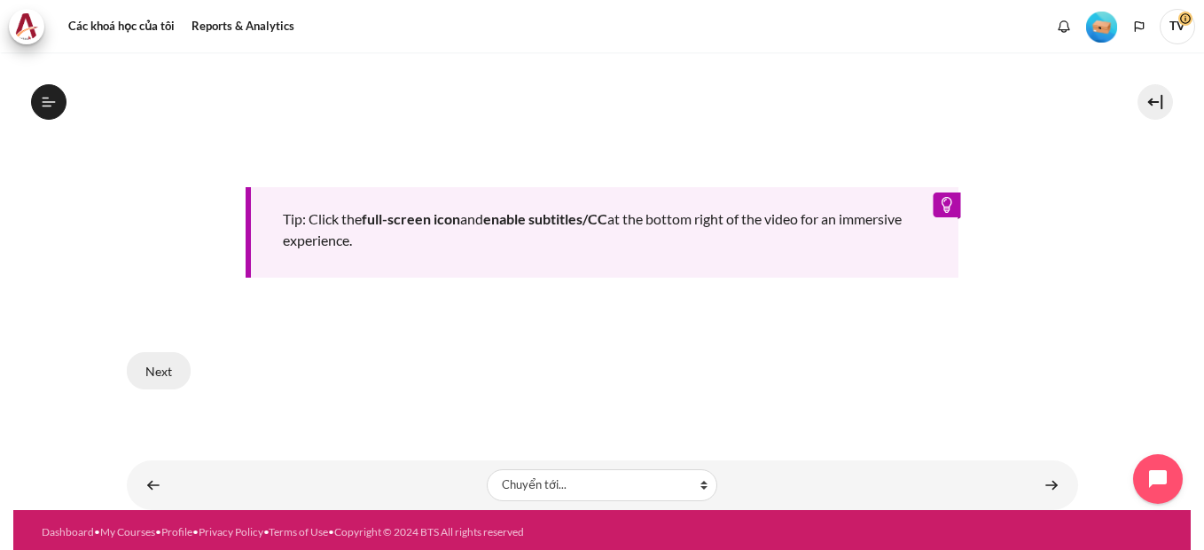
click at [166, 366] on button "Next" at bounding box center [159, 370] width 64 height 37
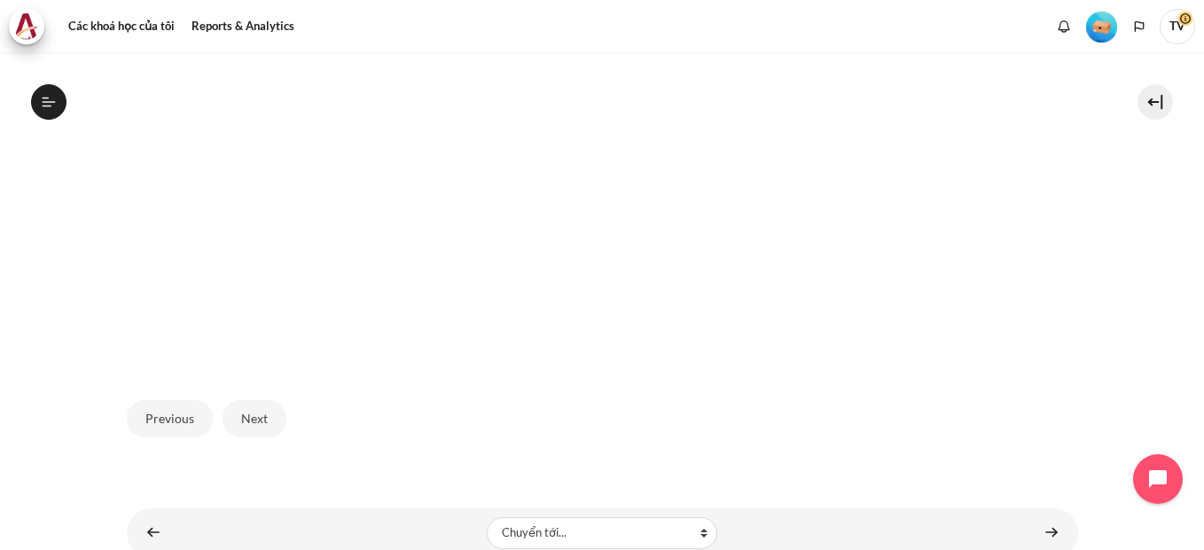
scroll to position [668, 0]
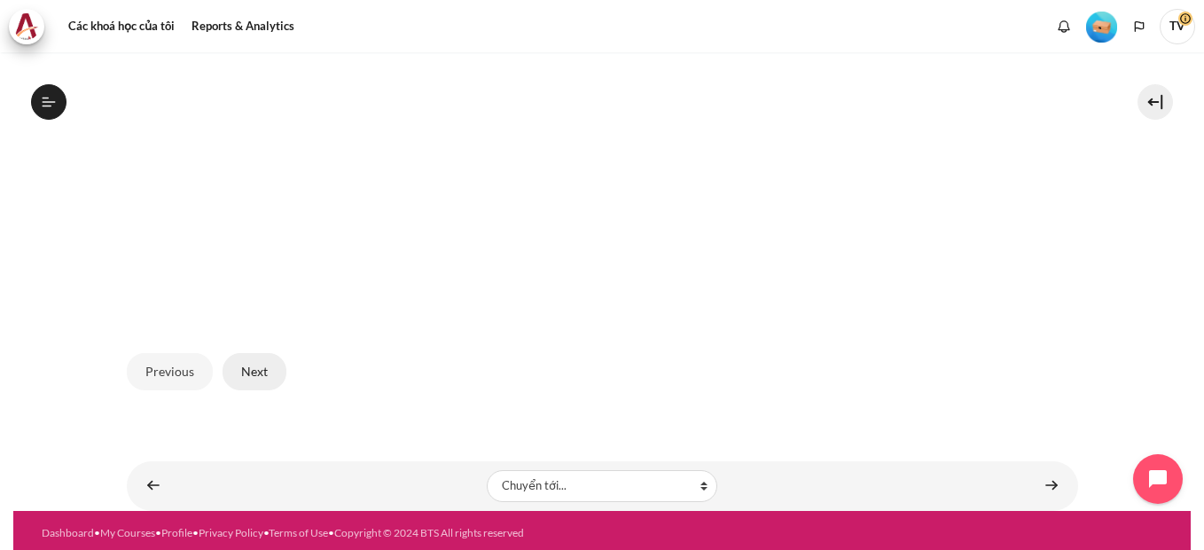
click at [262, 371] on button "Next" at bounding box center [255, 371] width 64 height 37
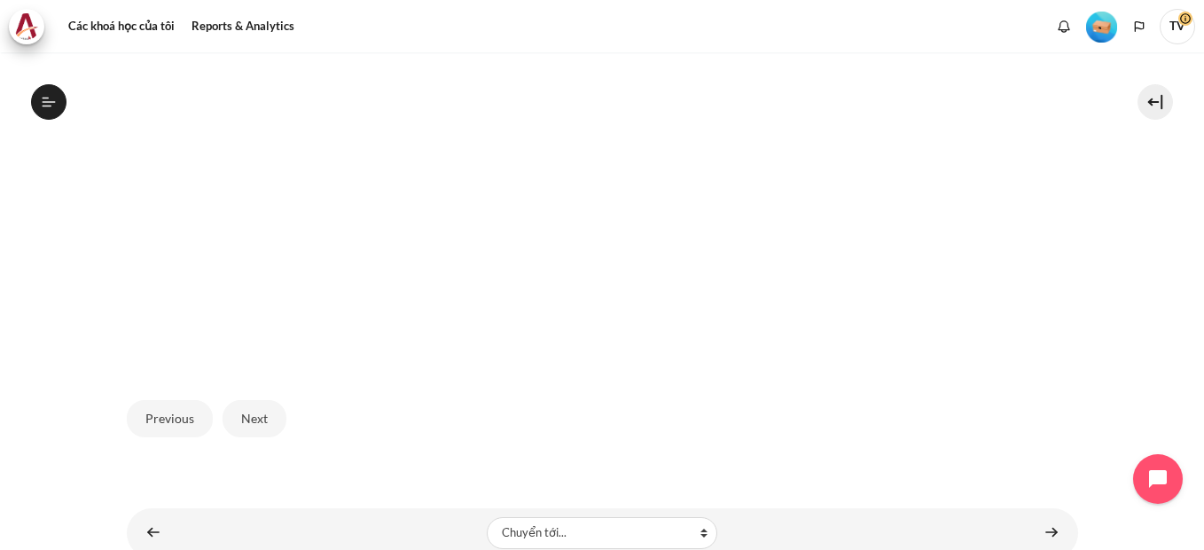
scroll to position [668, 0]
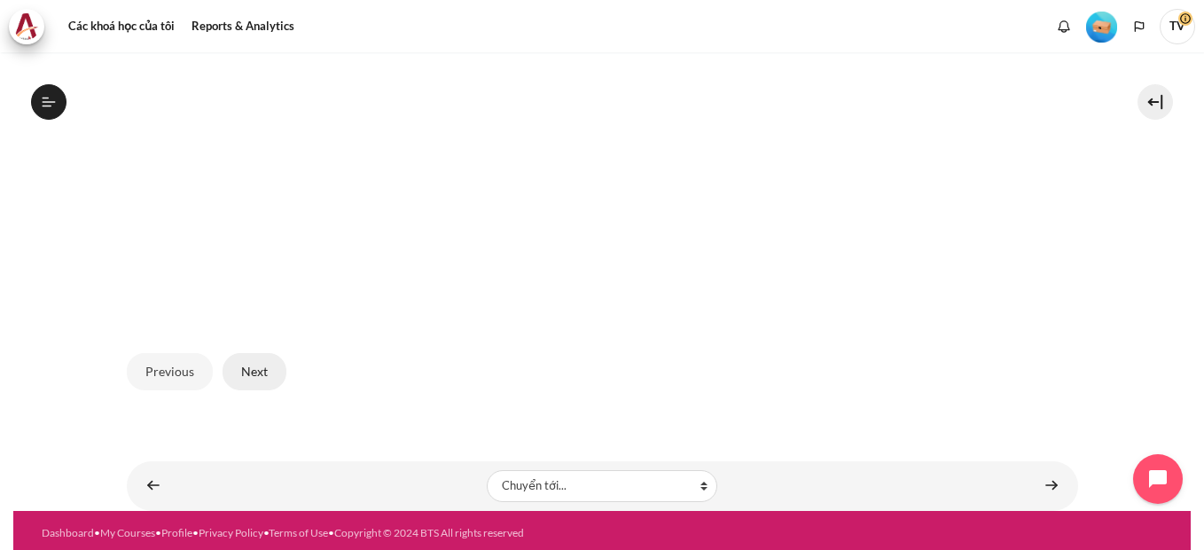
click at [264, 374] on button "Next" at bounding box center [255, 371] width 64 height 37
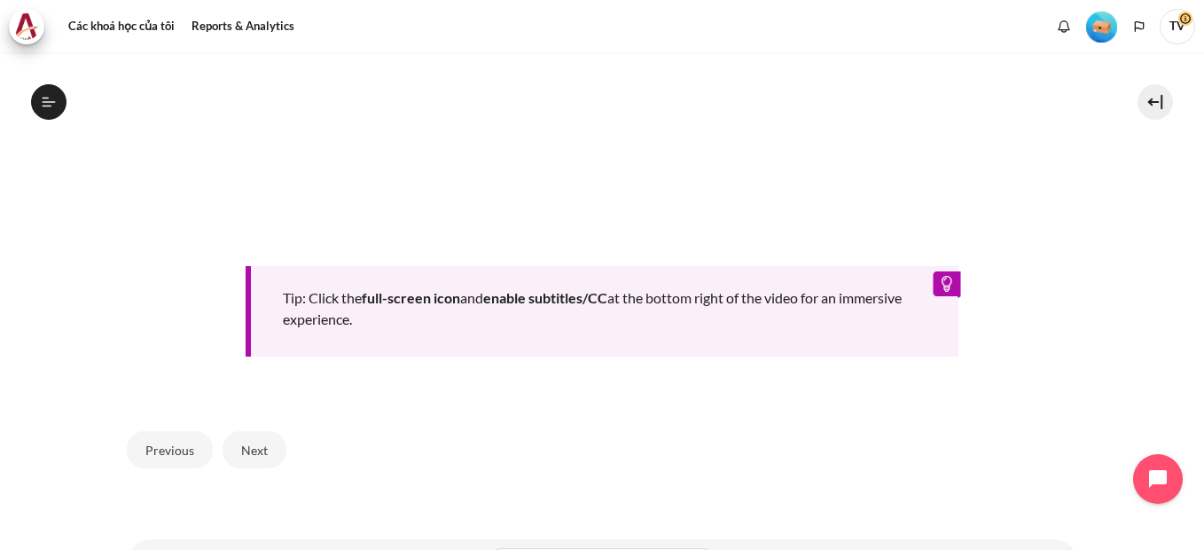
scroll to position [873, 0]
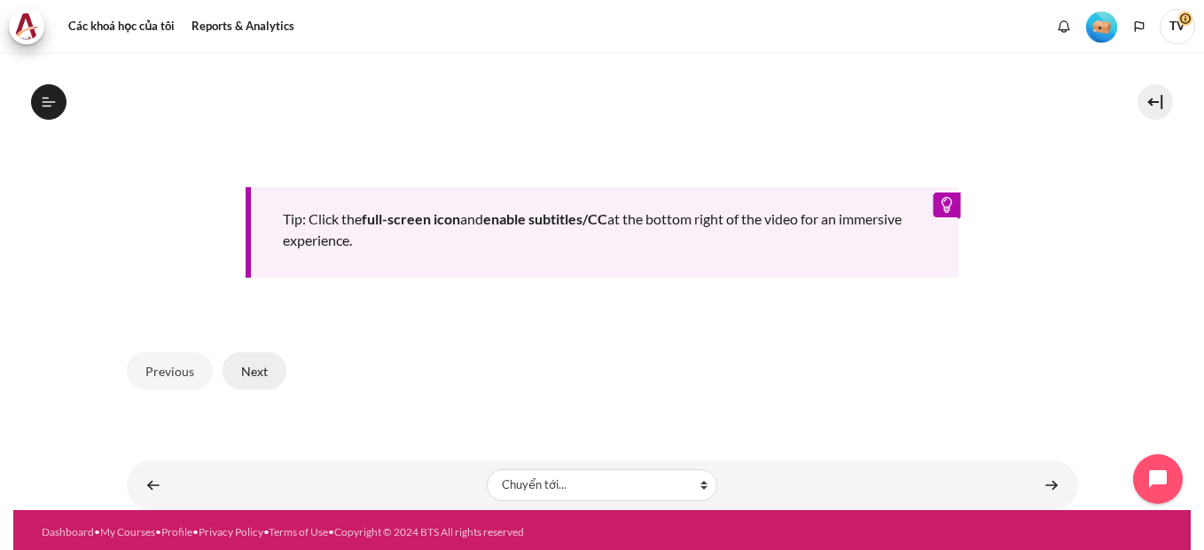
click at [248, 379] on button "Next" at bounding box center [255, 370] width 64 height 37
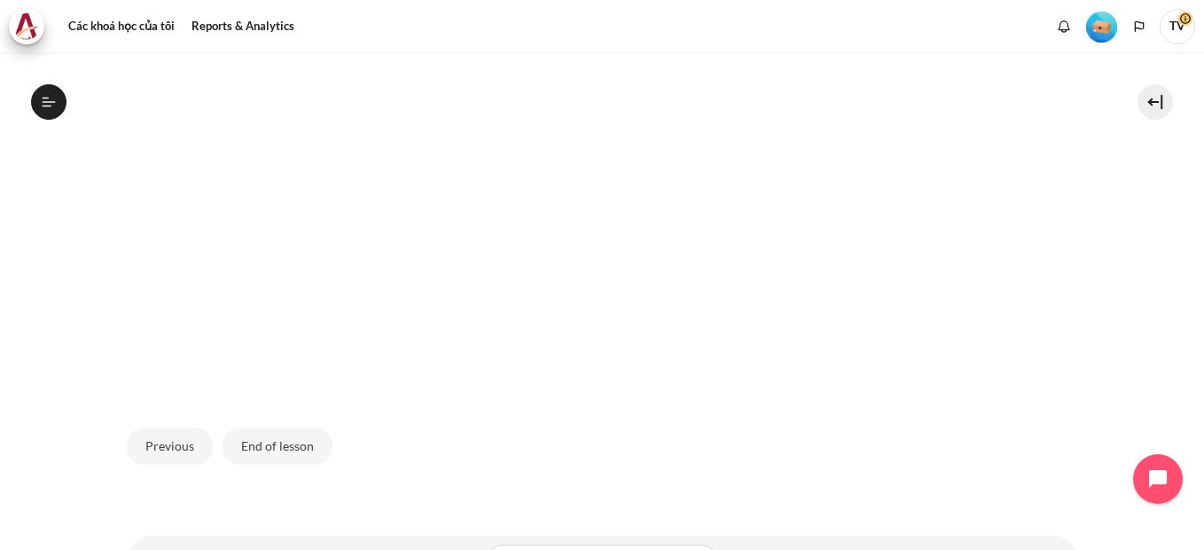
scroll to position [668, 0]
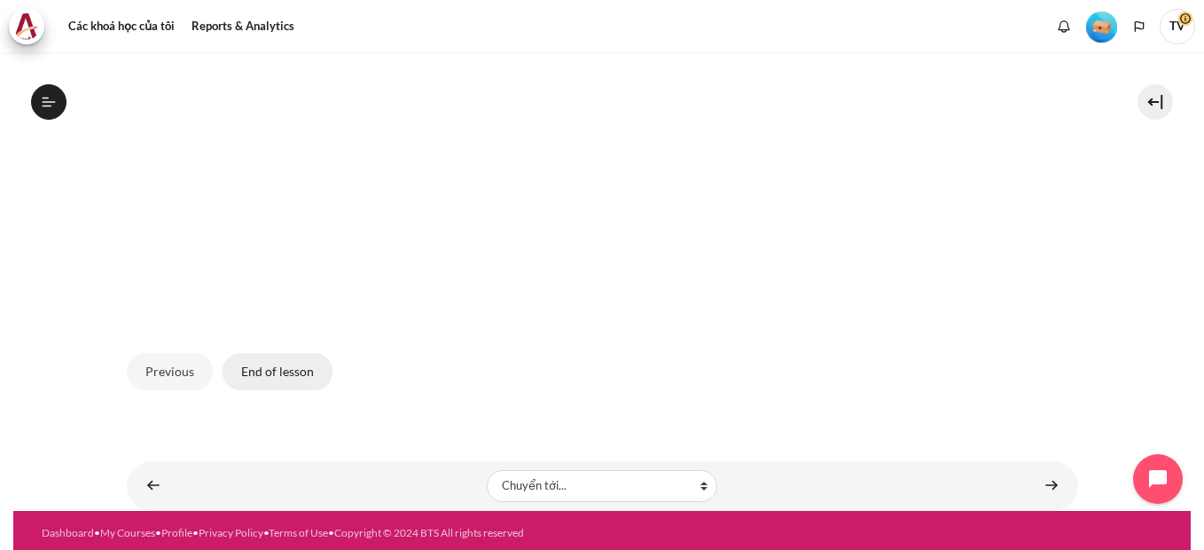
click at [266, 372] on button "End of lesson" at bounding box center [278, 371] width 110 height 37
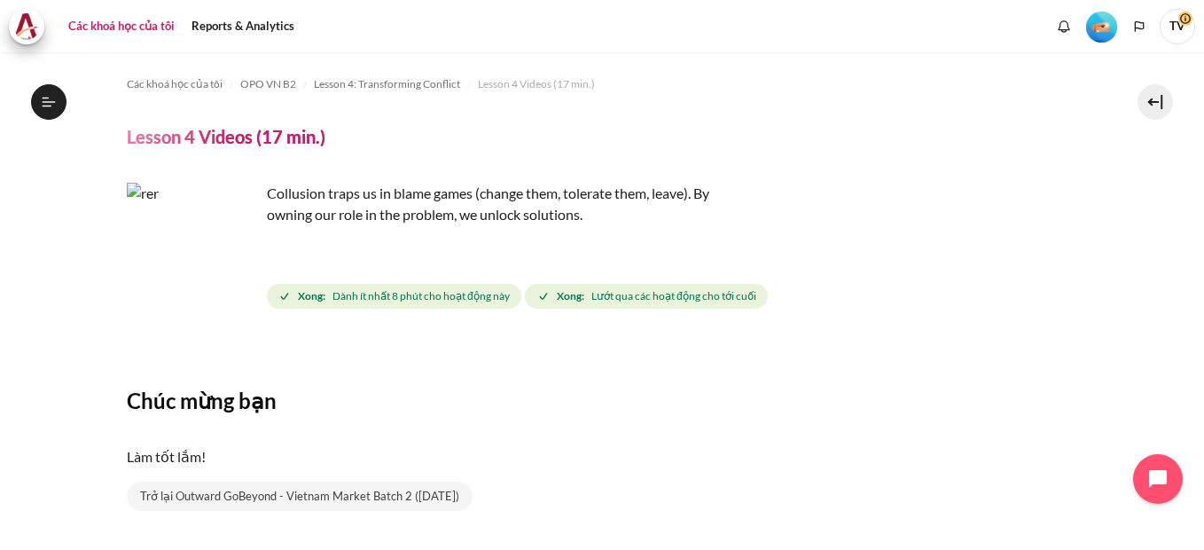
click at [124, 32] on link "Các khoá học của tôi" at bounding box center [121, 26] width 119 height 35
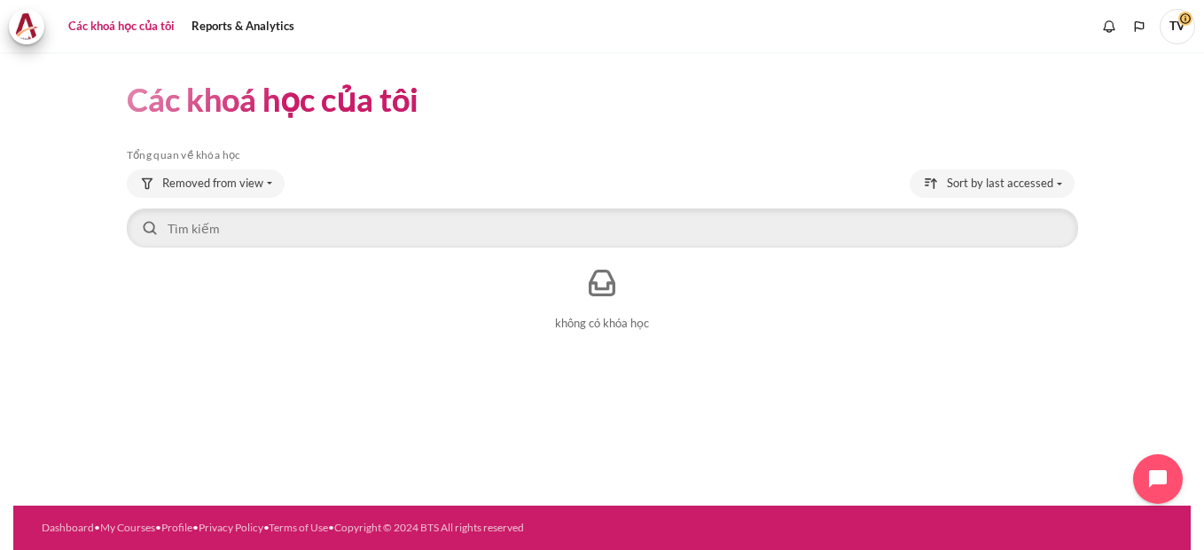
click at [366, 370] on div "Các khoá học của tôi Bỏ qua Tổng quan về khóa học Tổng quan về khóa học Removed…" at bounding box center [602, 278] width 1178 height 453
click at [1056, 183] on button "Sort by last accessed" at bounding box center [992, 183] width 165 height 28
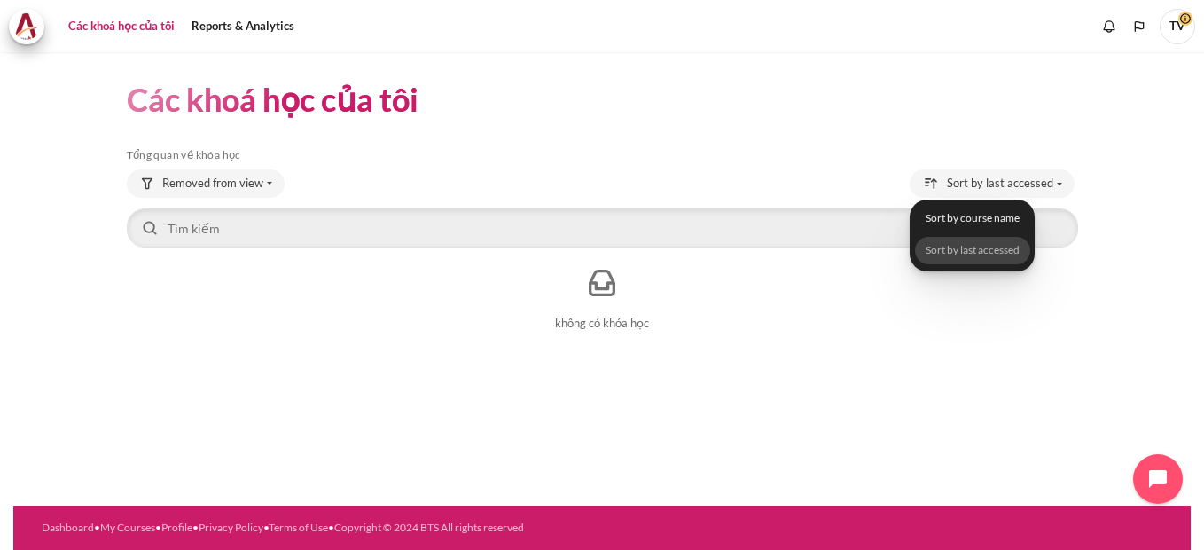
click at [714, 104] on header "Các khoá học của tôi" at bounding box center [602, 100] width 951 height 42
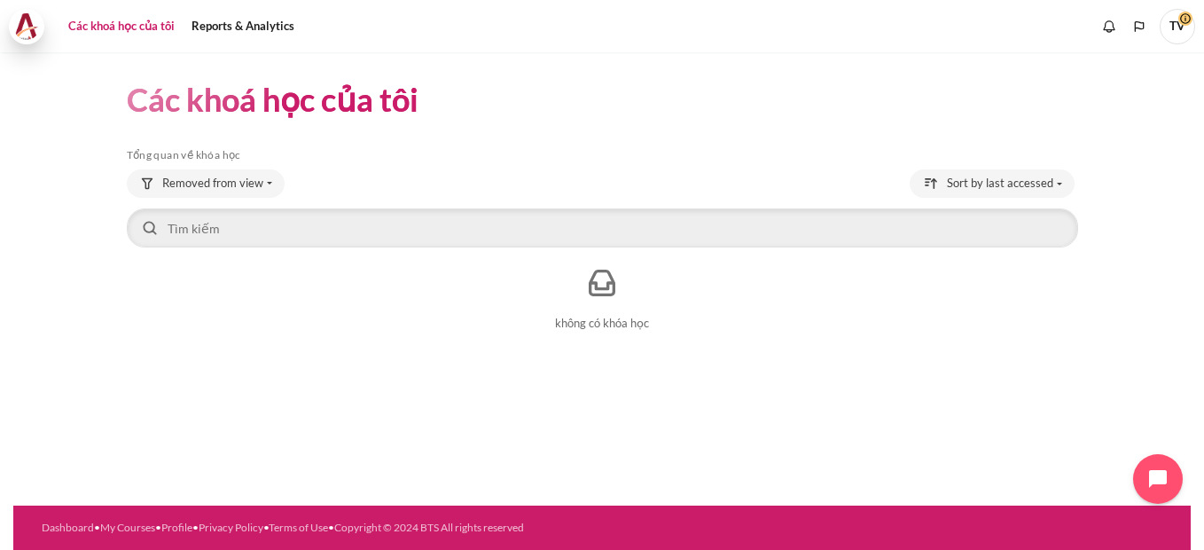
click at [27, 36] on img at bounding box center [26, 26] width 25 height 27
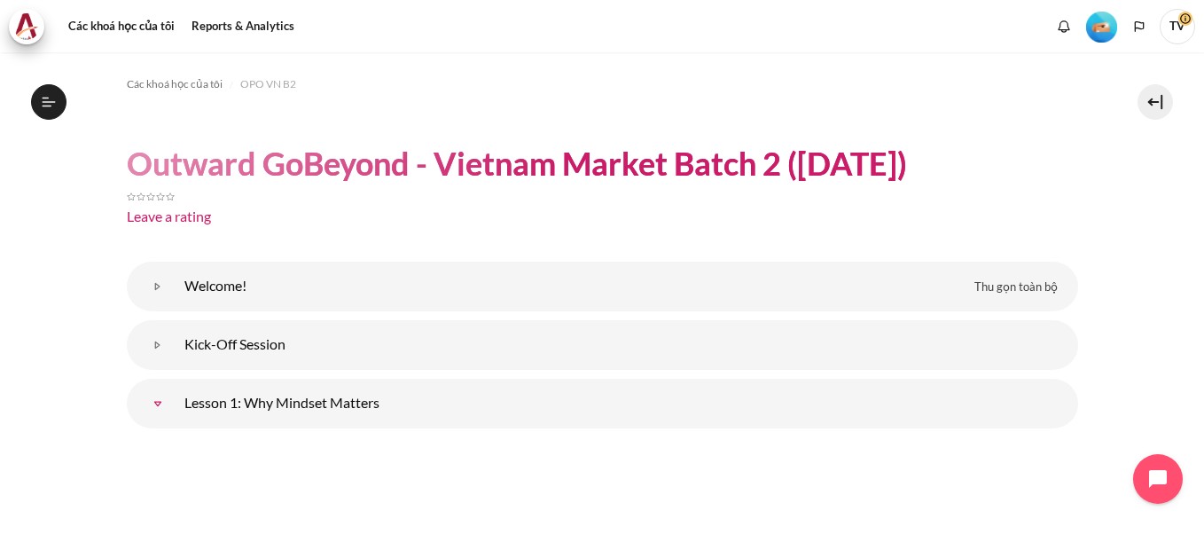
scroll to position [216, 0]
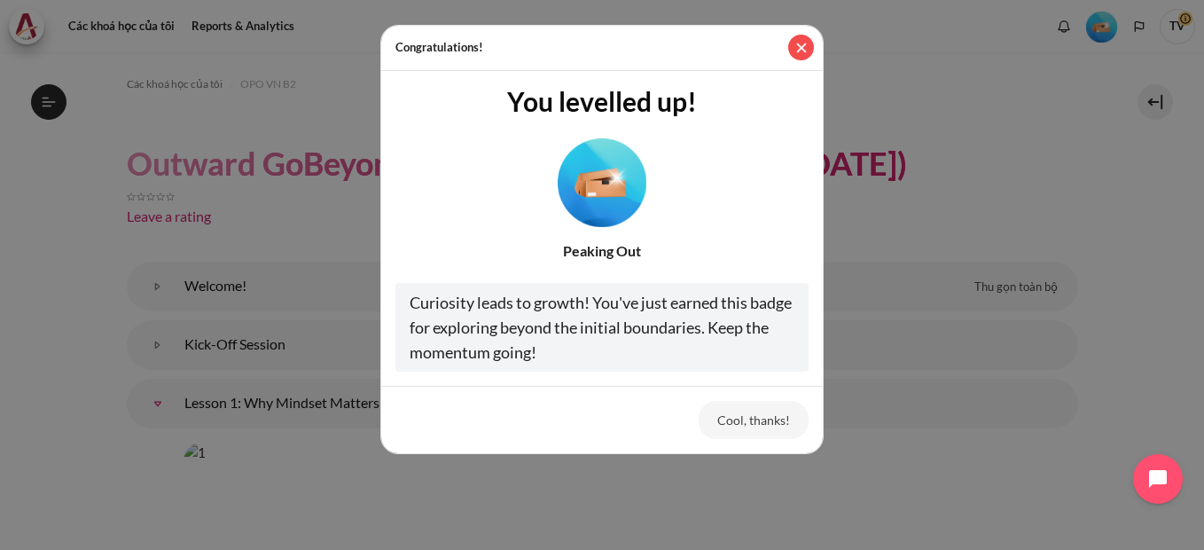
click at [803, 49] on button "Đóng" at bounding box center [801, 48] width 26 height 26
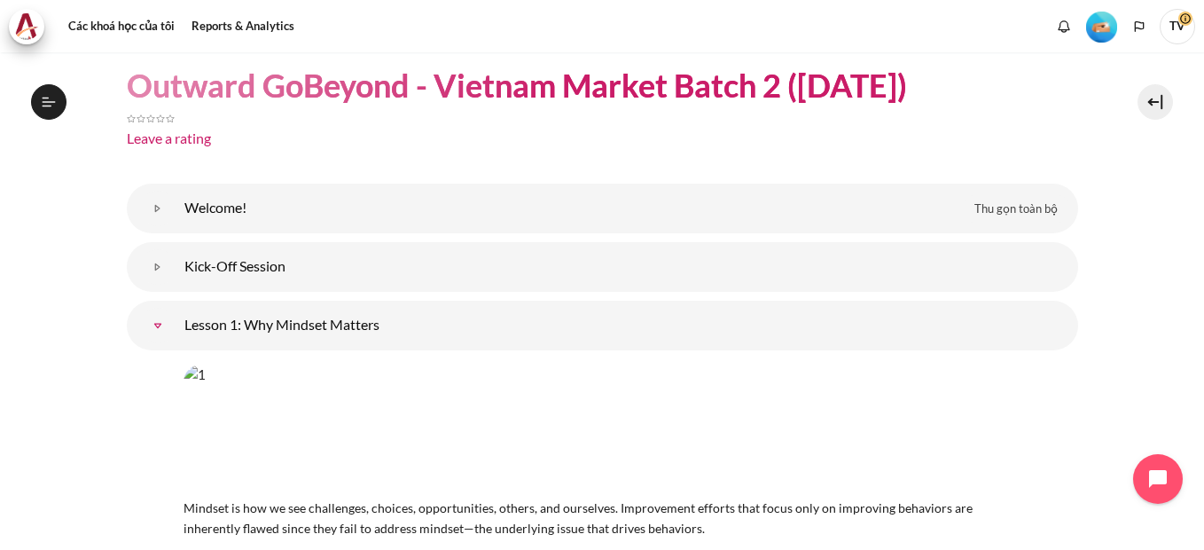
scroll to position [51, 0]
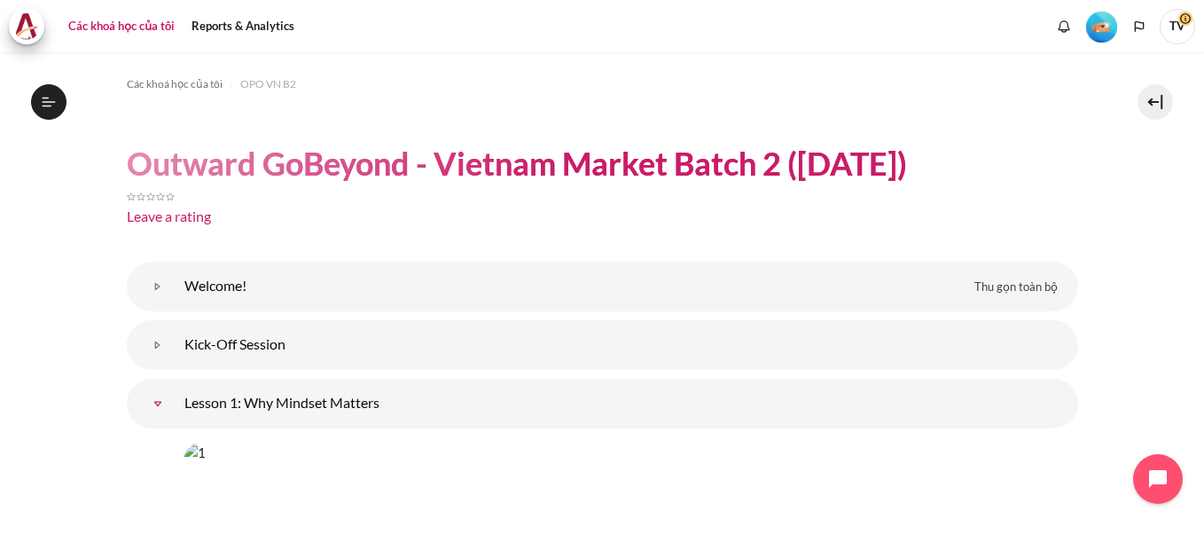
click at [115, 24] on link "Các khoá học của tôi" at bounding box center [121, 26] width 119 height 35
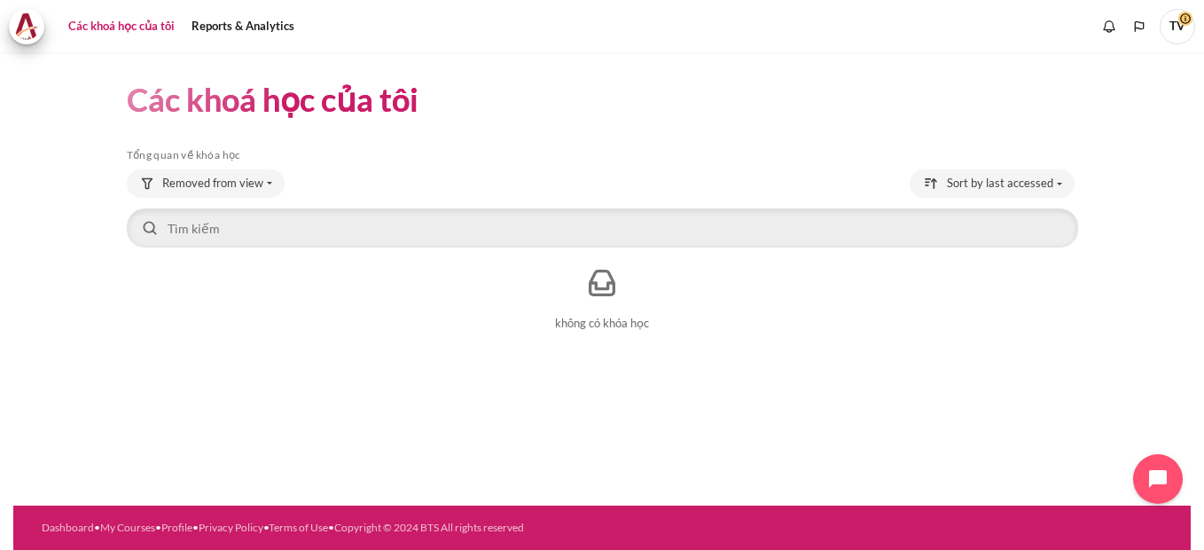
click at [127, 29] on link "Các khoá học của tôi" at bounding box center [121, 26] width 119 height 35
click at [250, 31] on link "Reports & Analytics" at bounding box center [242, 26] width 115 height 35
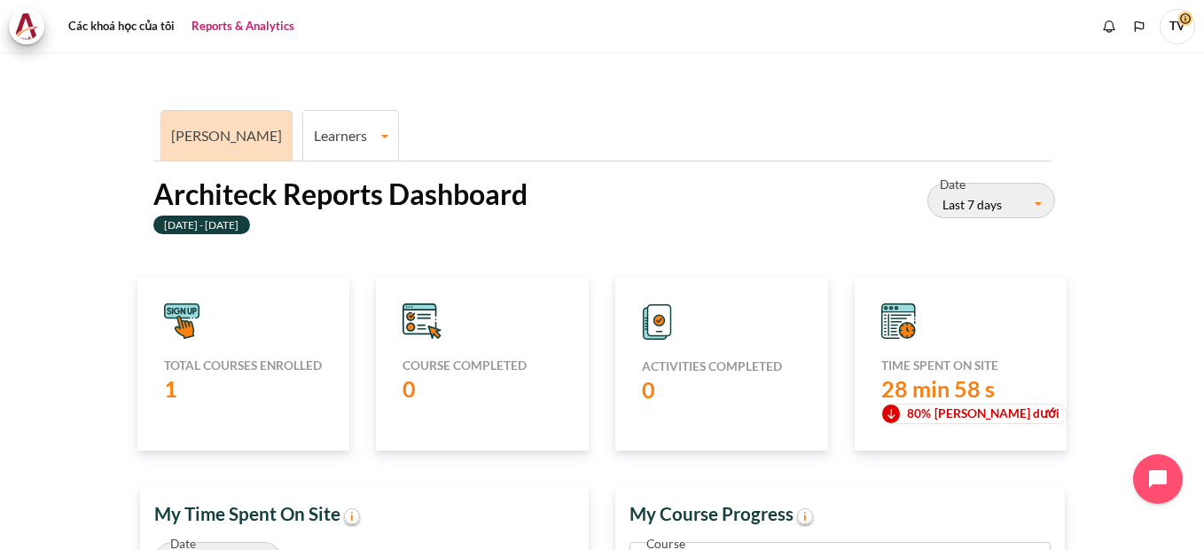
click at [303, 137] on link "Learners" at bounding box center [350, 135] width 95 height 17
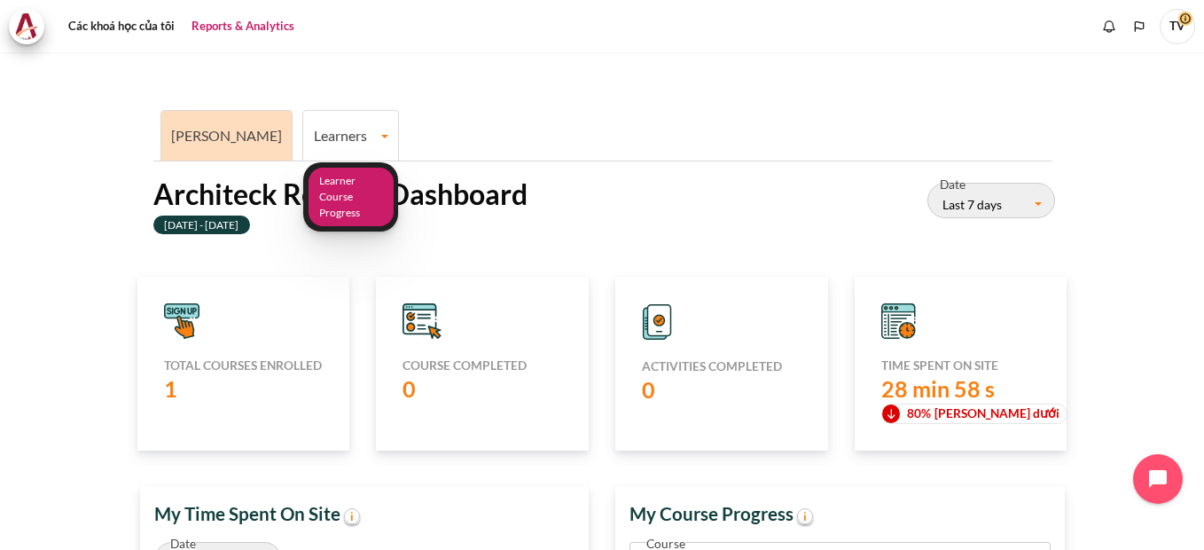
click at [309, 214] on link "Learner Course Progress" at bounding box center [351, 197] width 85 height 59
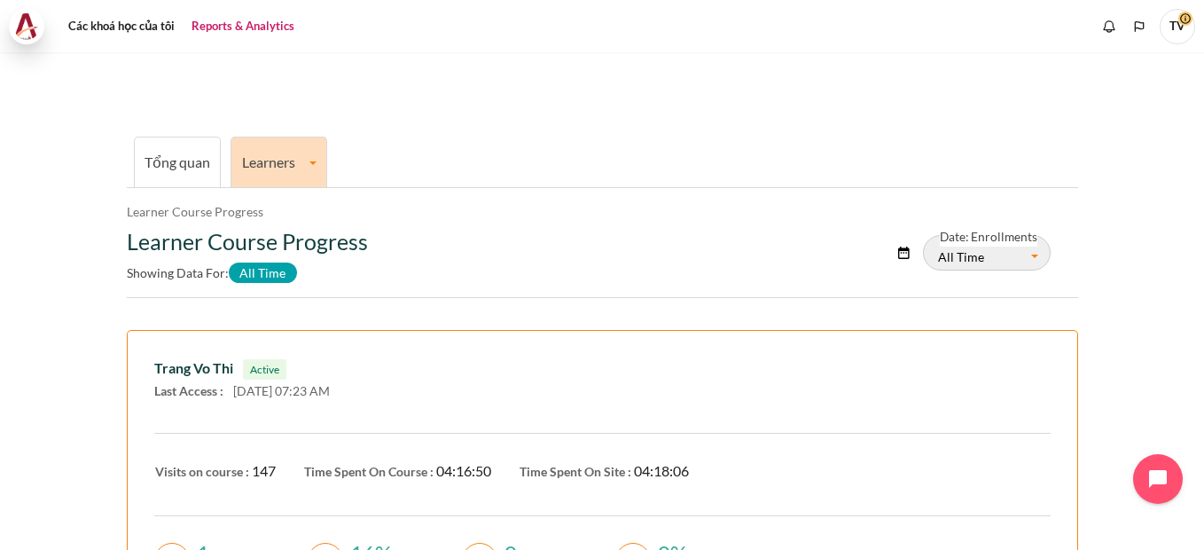
click at [19, 30] on img at bounding box center [26, 26] width 25 height 27
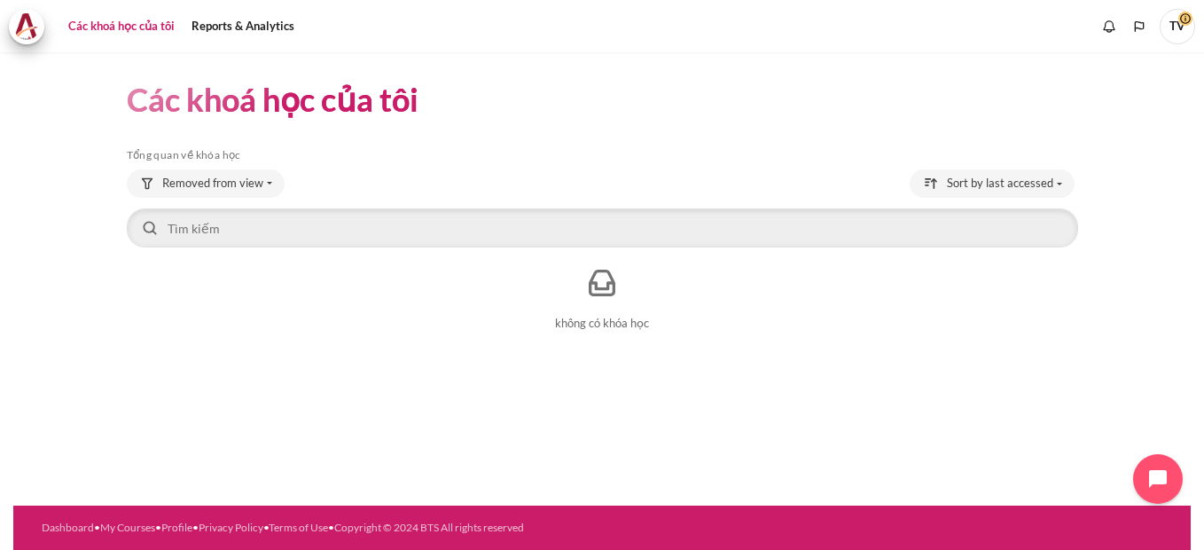
click at [144, 28] on link "Các khoá học của tôi" at bounding box center [121, 26] width 119 height 35
click at [27, 36] on img at bounding box center [26, 26] width 25 height 27
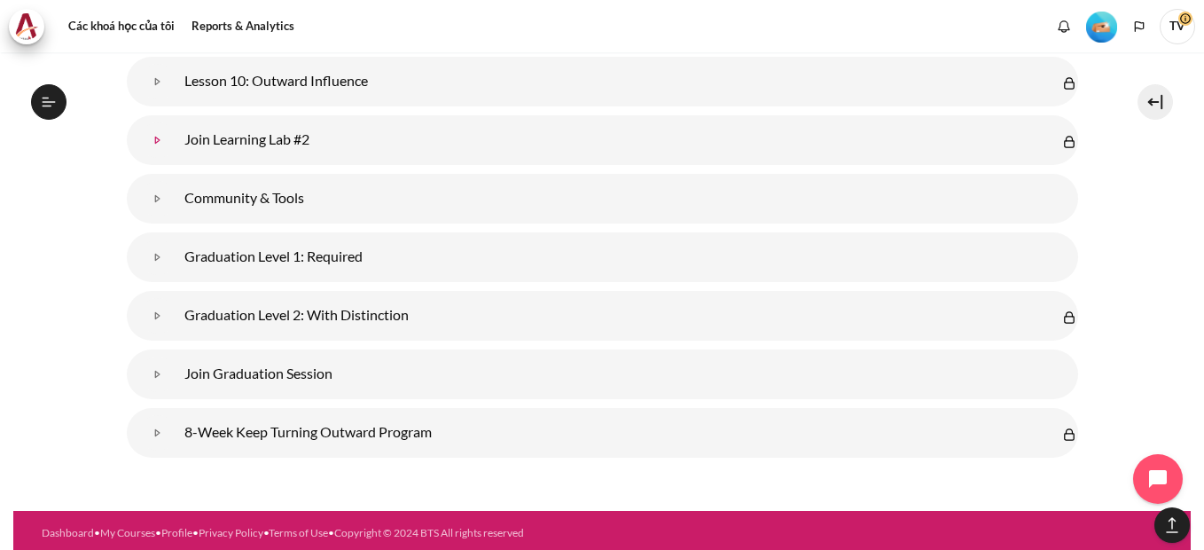
click at [151, 133] on link "Join Learning Lab #2" at bounding box center [157, 139] width 35 height 35
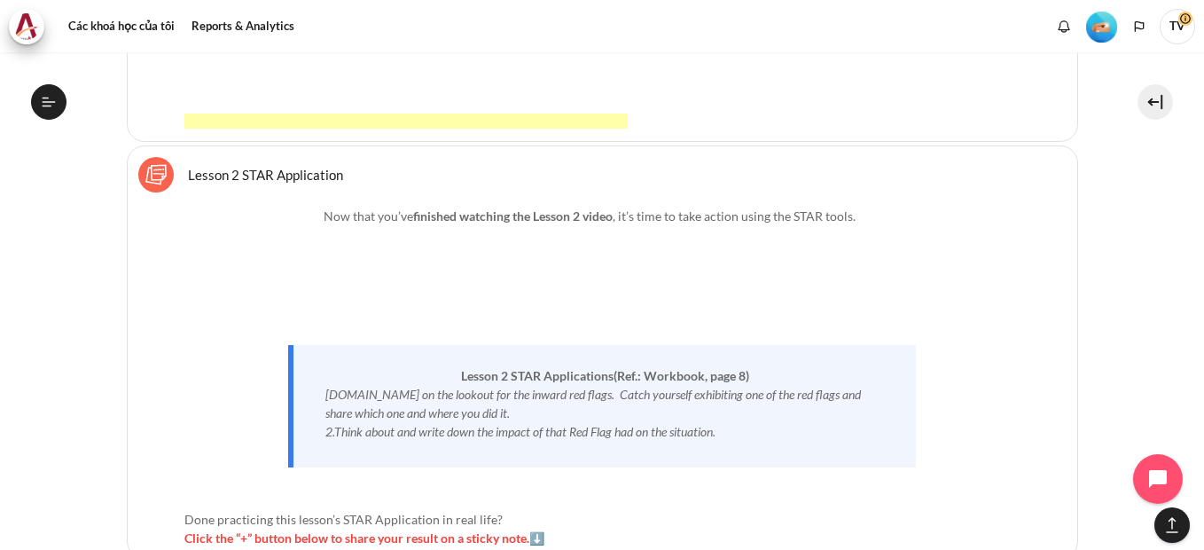
scroll to position [471, 0]
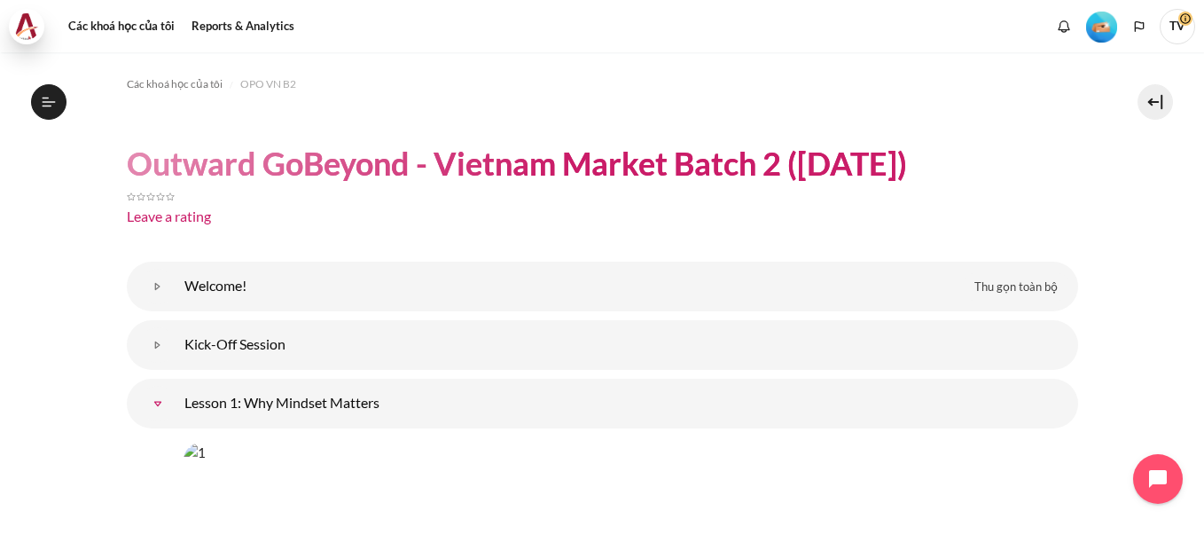
click at [19, 32] on img at bounding box center [26, 26] width 25 height 27
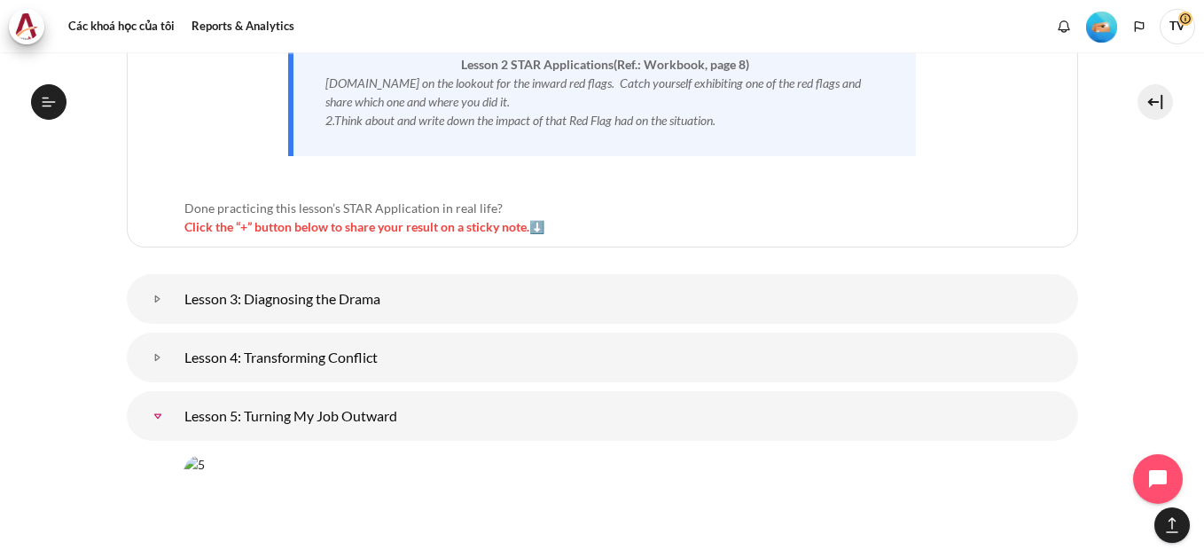
scroll to position [565, 0]
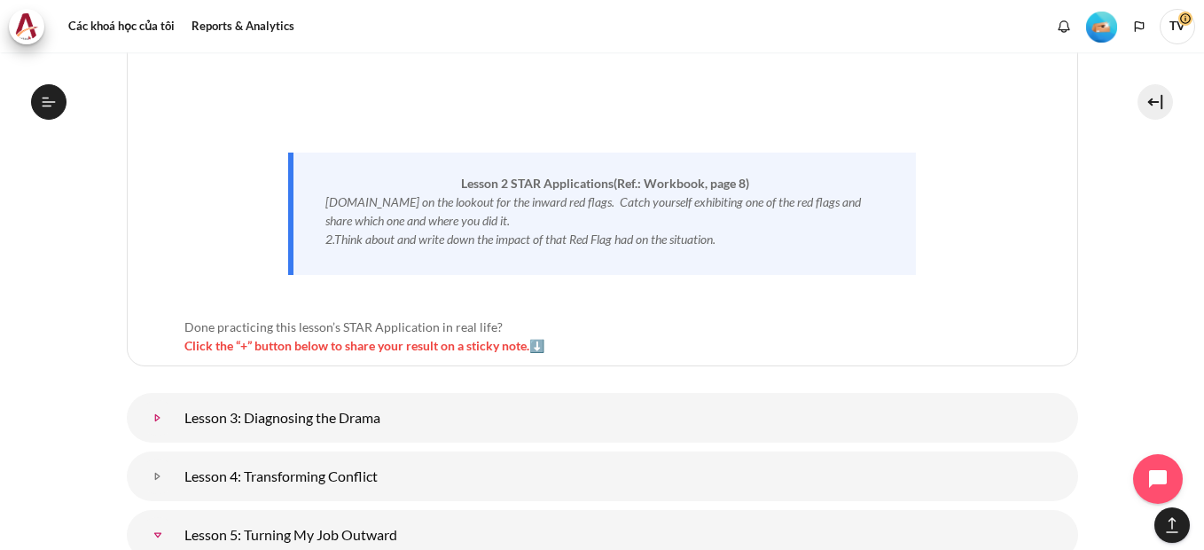
click at [176, 419] on link "Lesson 3: Diagnosing the Drama" at bounding box center [157, 417] width 35 height 35
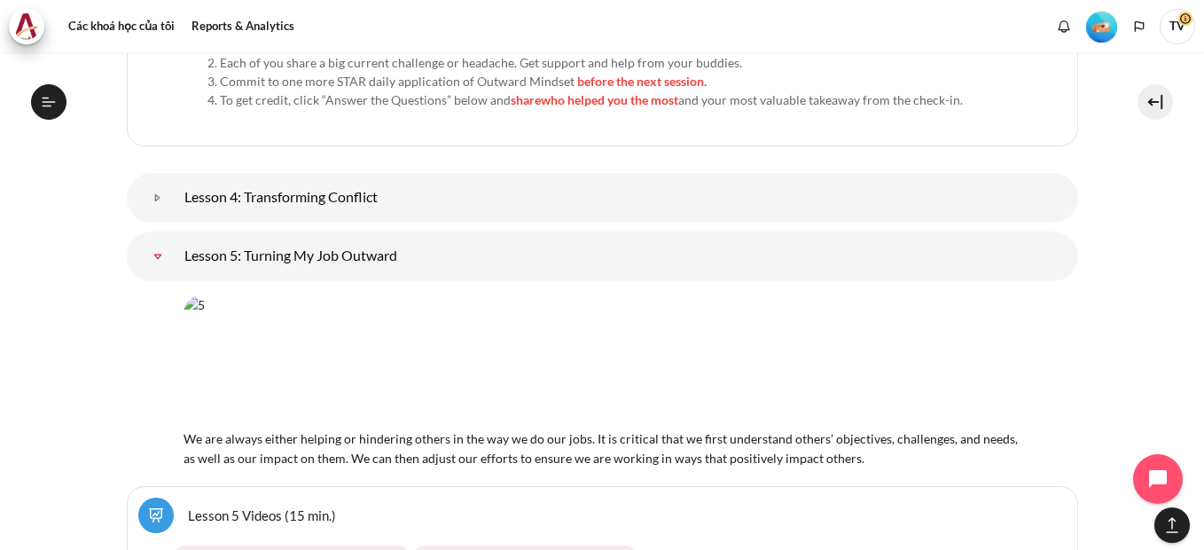
scroll to position [5497, 0]
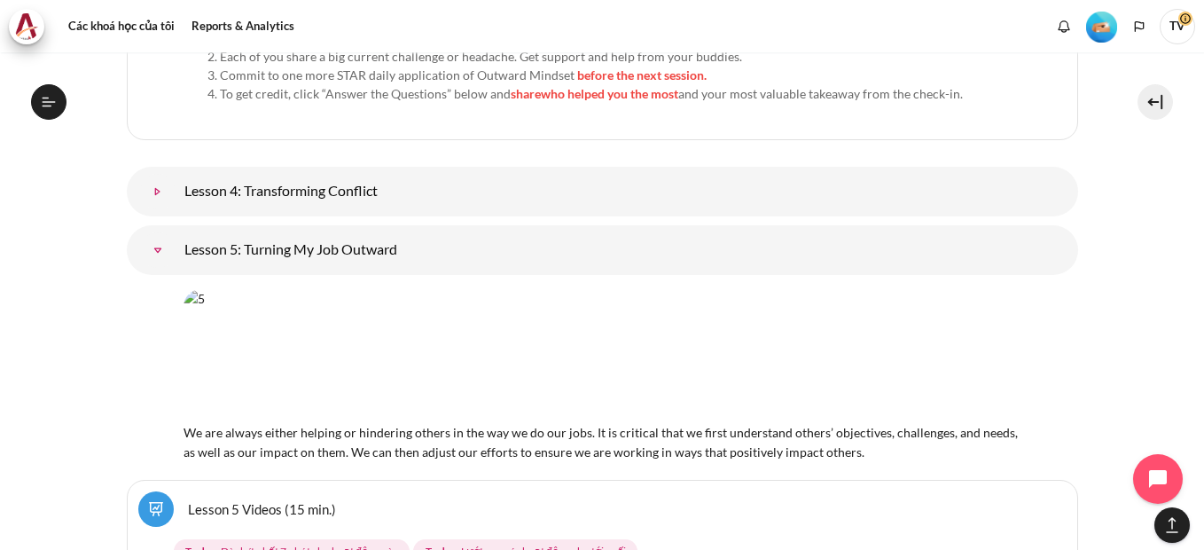
click at [155, 184] on link "Lesson 4: Transforming Conflict" at bounding box center [157, 191] width 35 height 35
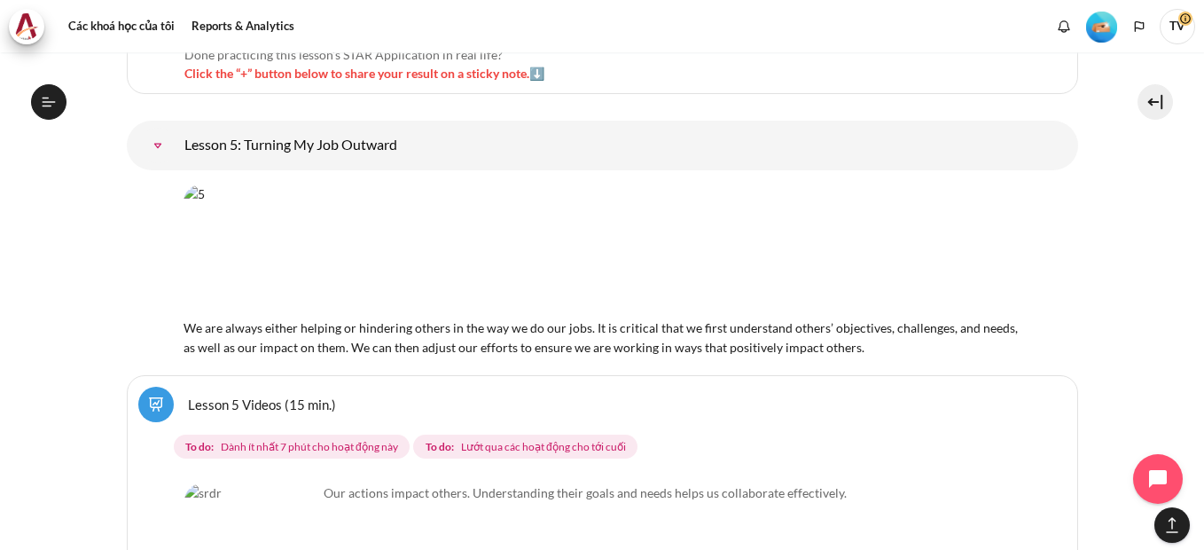
scroll to position [0, 0]
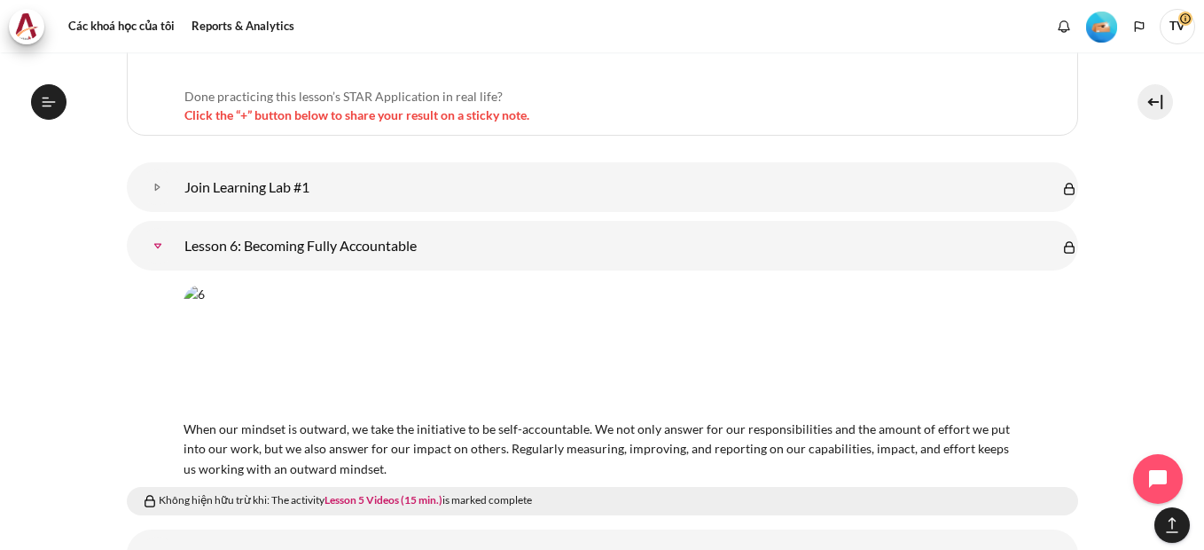
click at [158, 242] on link "Lesson 6: Becoming Fully Accountable" at bounding box center [157, 245] width 35 height 35
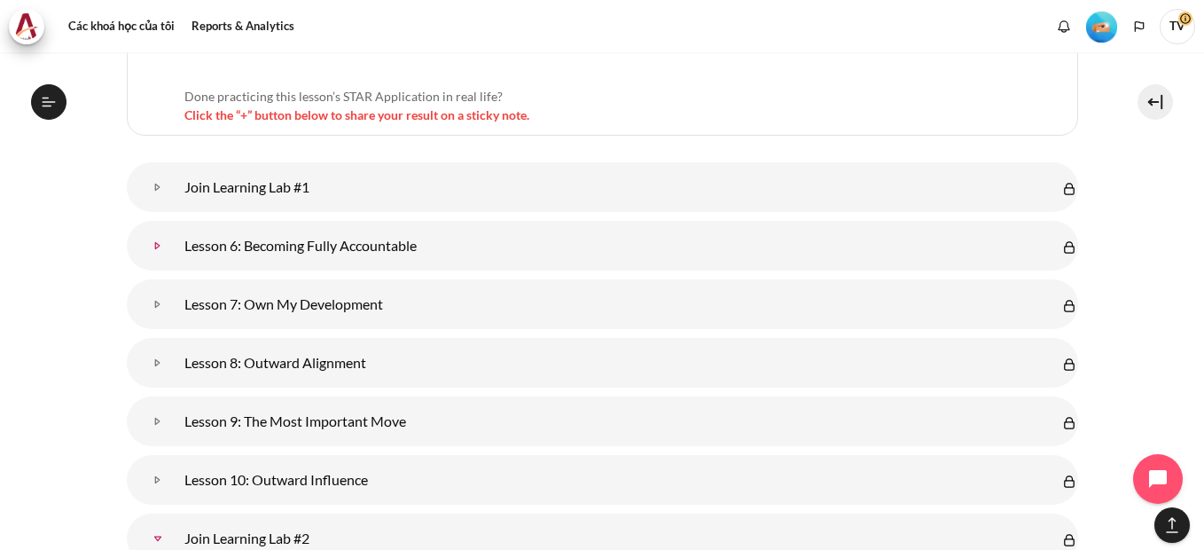
click at [158, 242] on link "Lesson 6: Becoming Fully Accountable" at bounding box center [157, 245] width 35 height 35
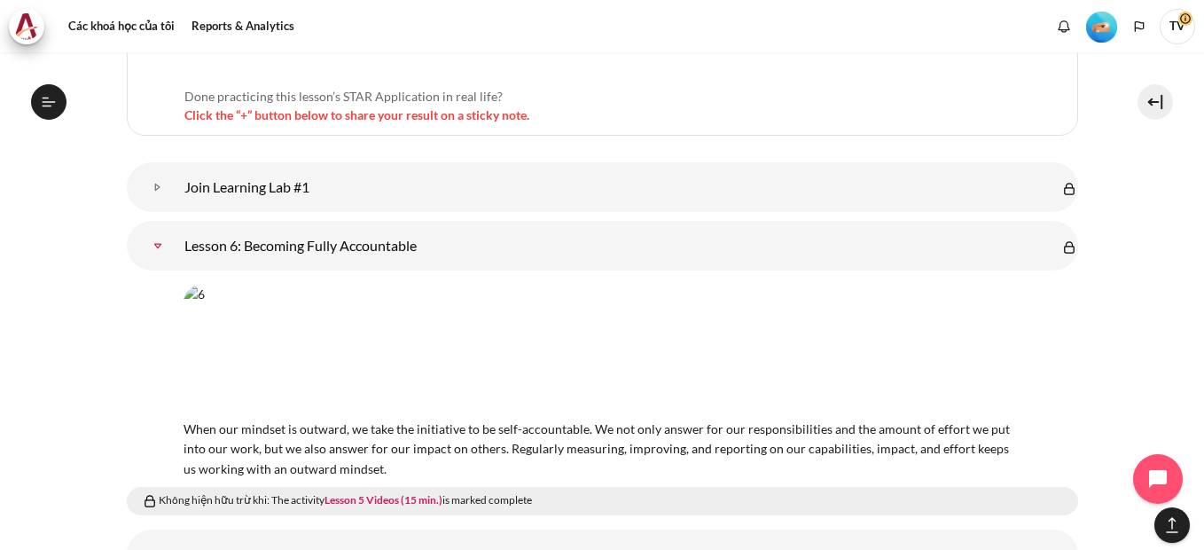
scroll to position [8689, 0]
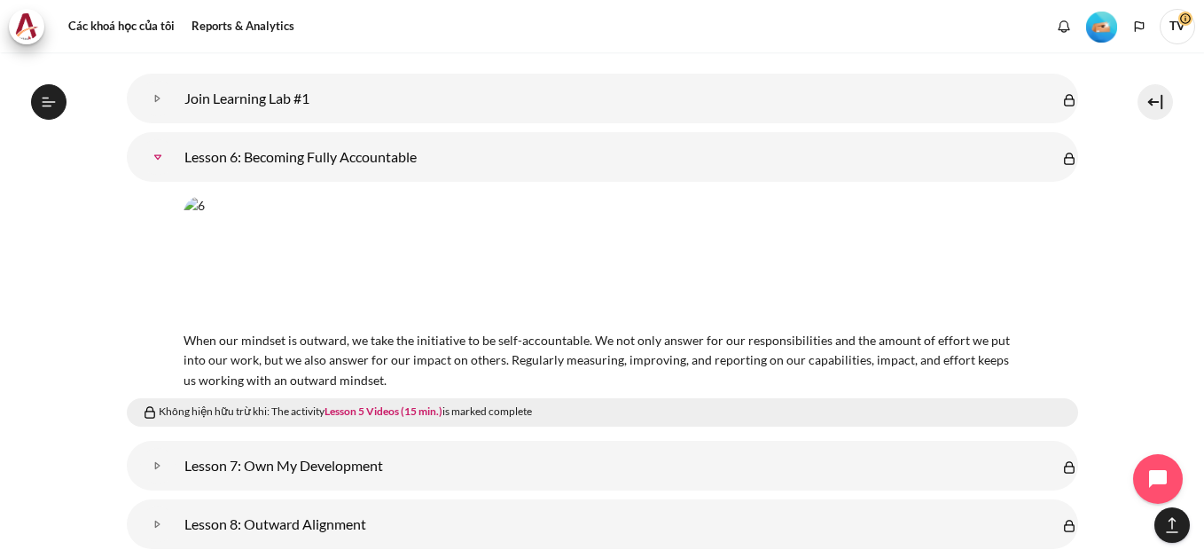
click at [176, 153] on link "Lesson 6: Becoming Fully Accountable" at bounding box center [157, 156] width 35 height 35
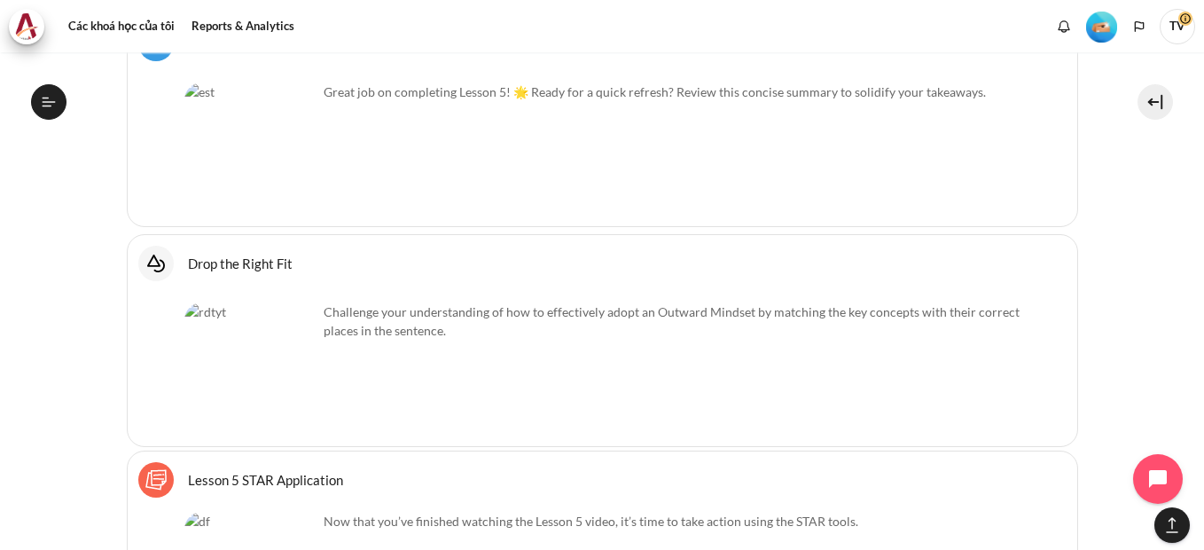
scroll to position [7537, 0]
